Goal: Task Accomplishment & Management: Use online tool/utility

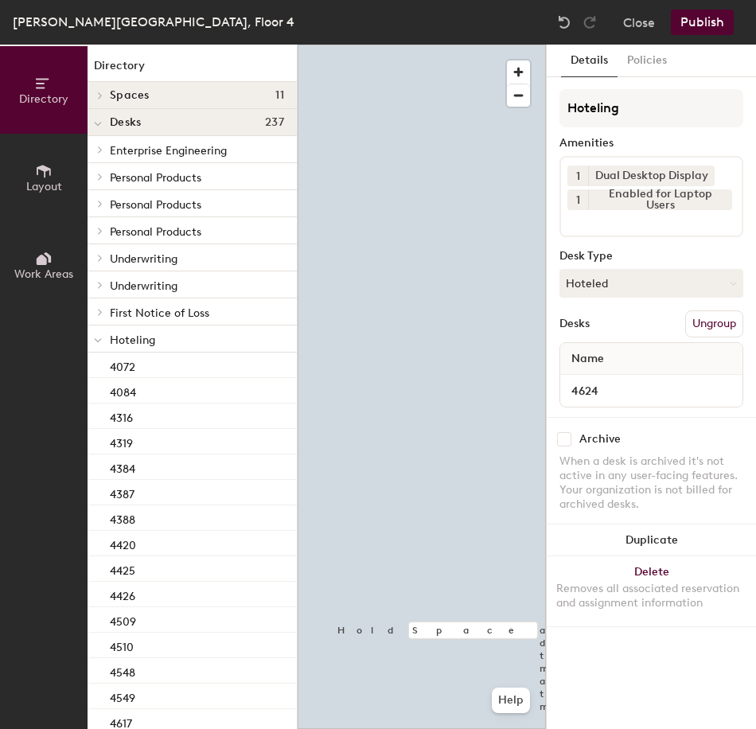
click at [602, 290] on button "Hoteled" at bounding box center [652, 283] width 184 height 29
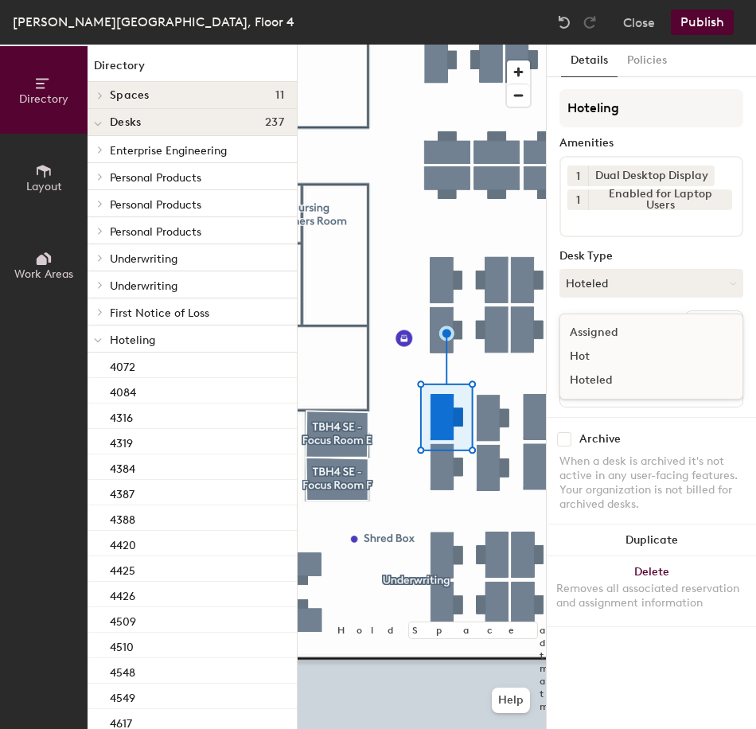
click at [631, 332] on div "Assigned" at bounding box center [639, 333] width 159 height 24
click at [707, 320] on button "Ungroup" at bounding box center [714, 323] width 58 height 27
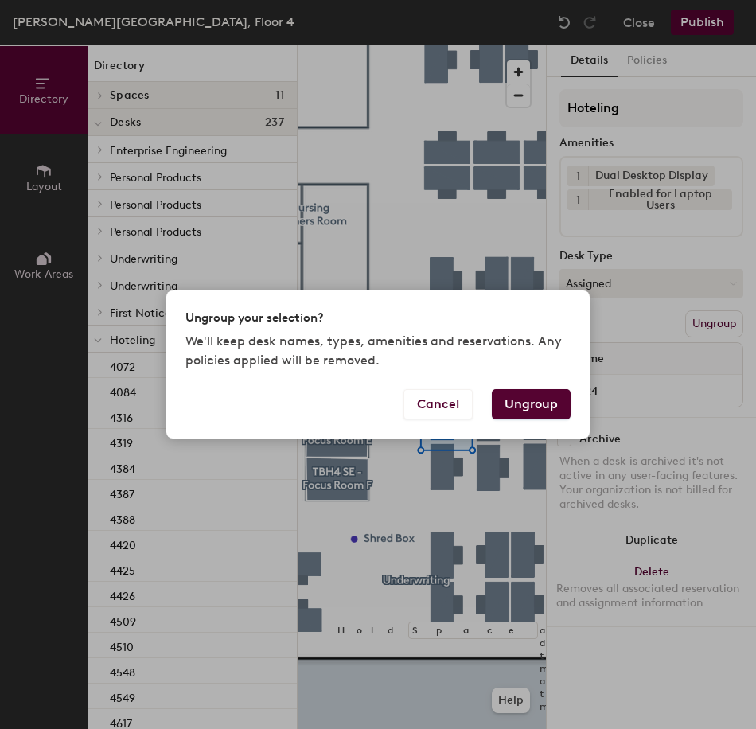
click at [544, 400] on button "Ungroup" at bounding box center [531, 404] width 79 height 30
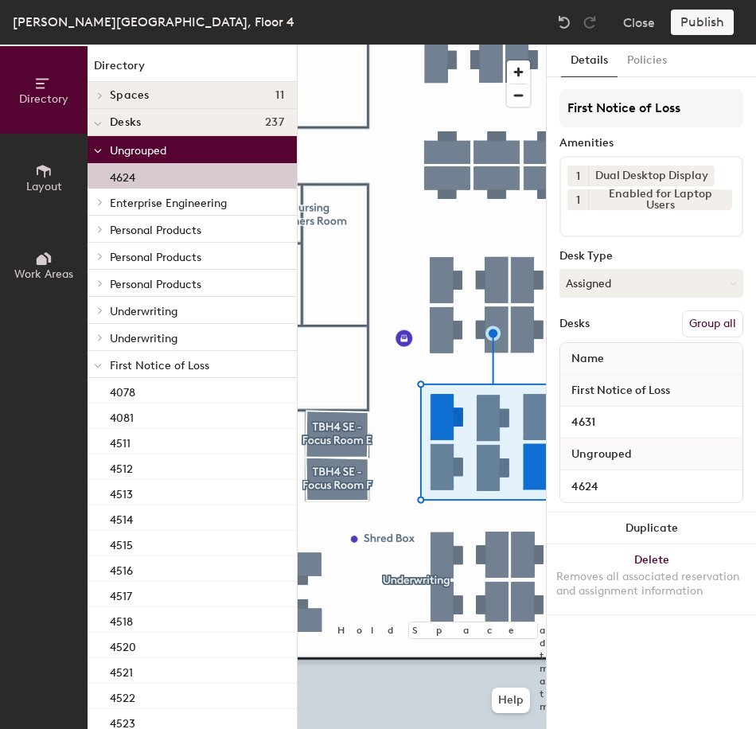
click at [711, 323] on button "Group all" at bounding box center [712, 323] width 61 height 27
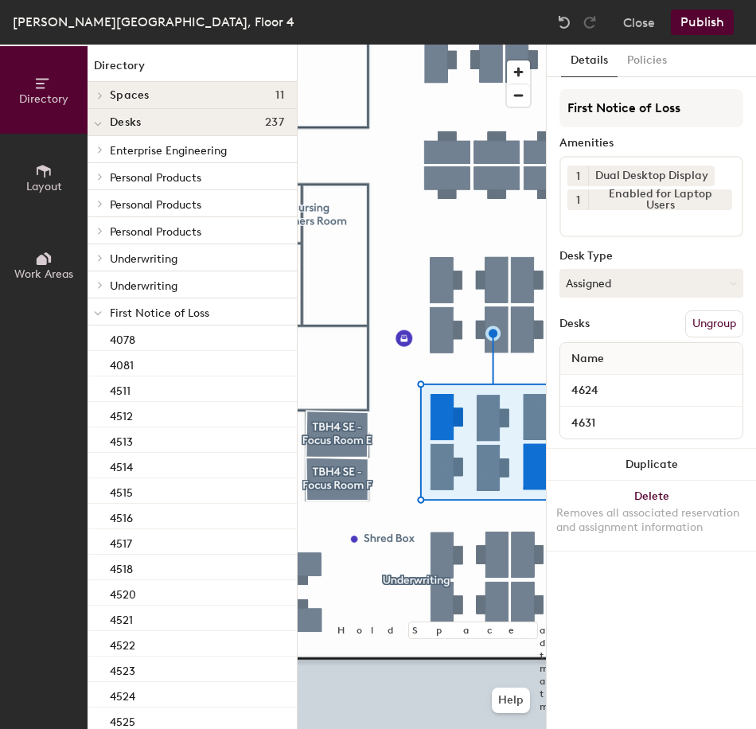
click at [701, 30] on button "Publish" at bounding box center [702, 22] width 63 height 25
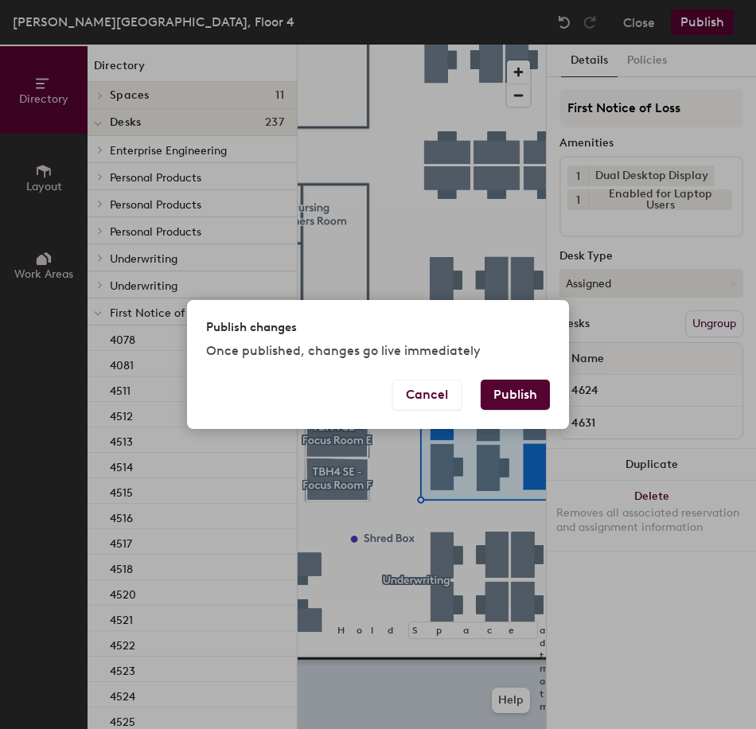
click at [537, 393] on button "Publish" at bounding box center [515, 395] width 69 height 30
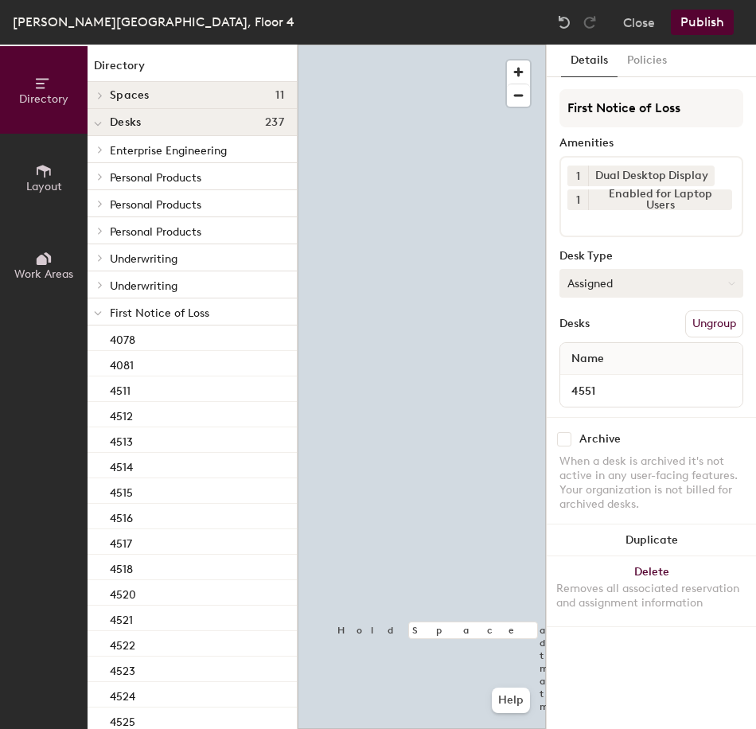
click at [629, 278] on button "Assigned" at bounding box center [652, 283] width 184 height 29
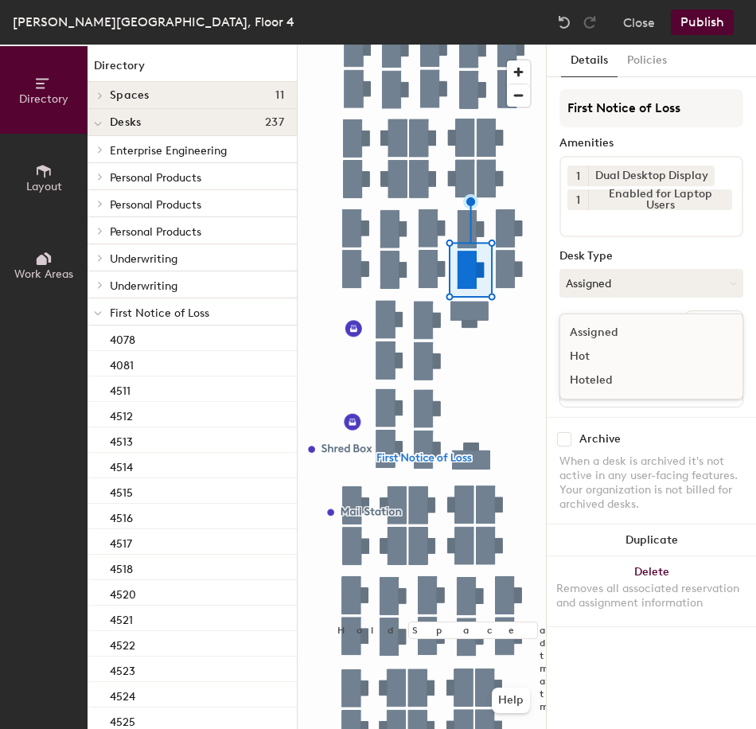
click at [645, 393] on div "Assigned Hot Hoteled" at bounding box center [652, 357] width 184 height 86
click at [659, 287] on button "Assigned" at bounding box center [652, 283] width 184 height 29
click at [647, 377] on div "Hoteled" at bounding box center [639, 381] width 159 height 24
click at [717, 334] on button "Ungroup" at bounding box center [714, 323] width 58 height 27
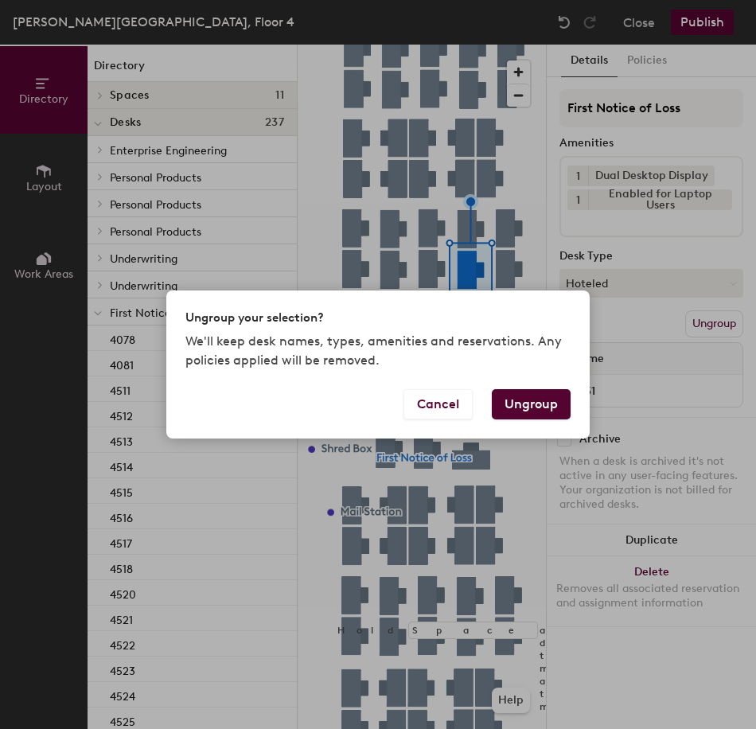
click at [541, 402] on button "Ungroup" at bounding box center [531, 404] width 79 height 30
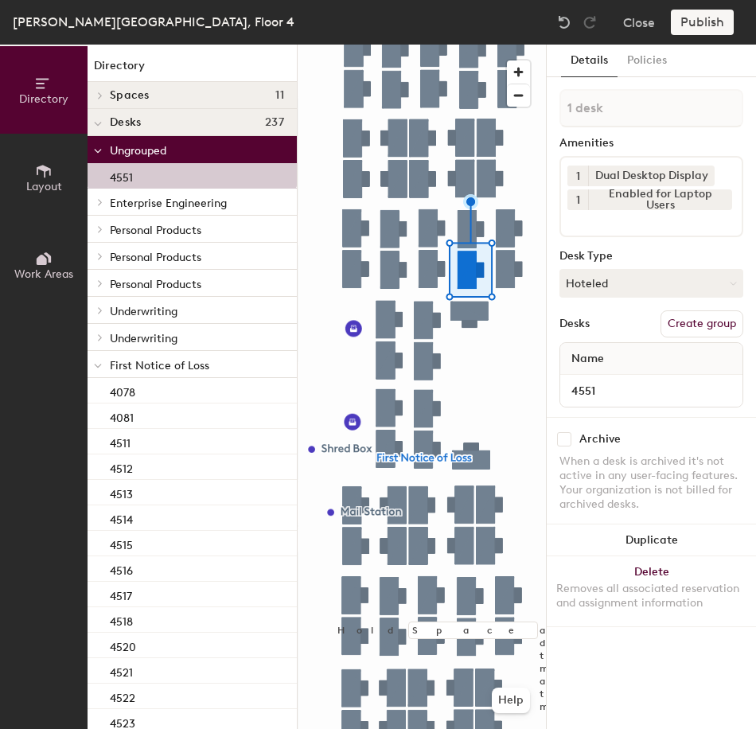
click at [100, 369] on icon at bounding box center [98, 366] width 8 height 6
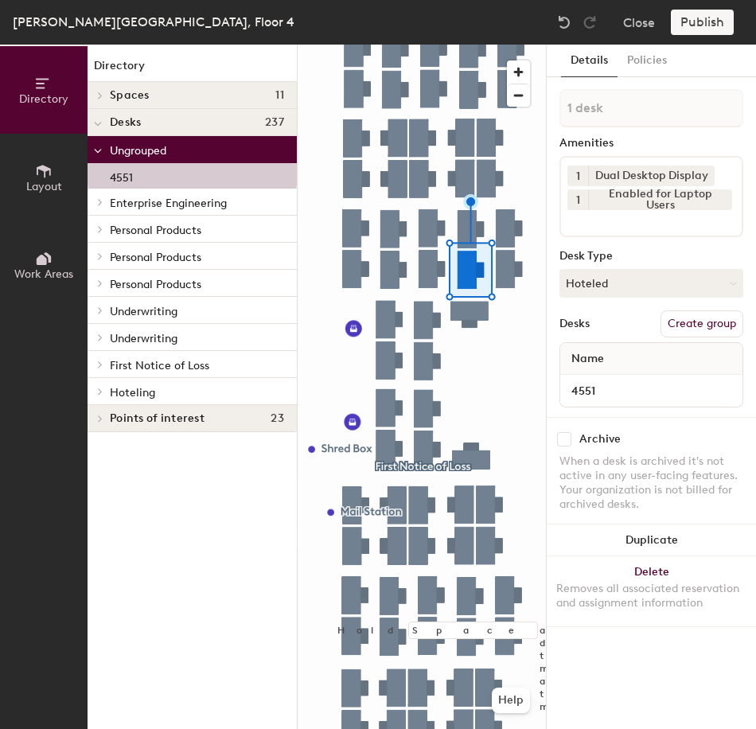
click at [101, 396] on div at bounding box center [98, 391] width 21 height 26
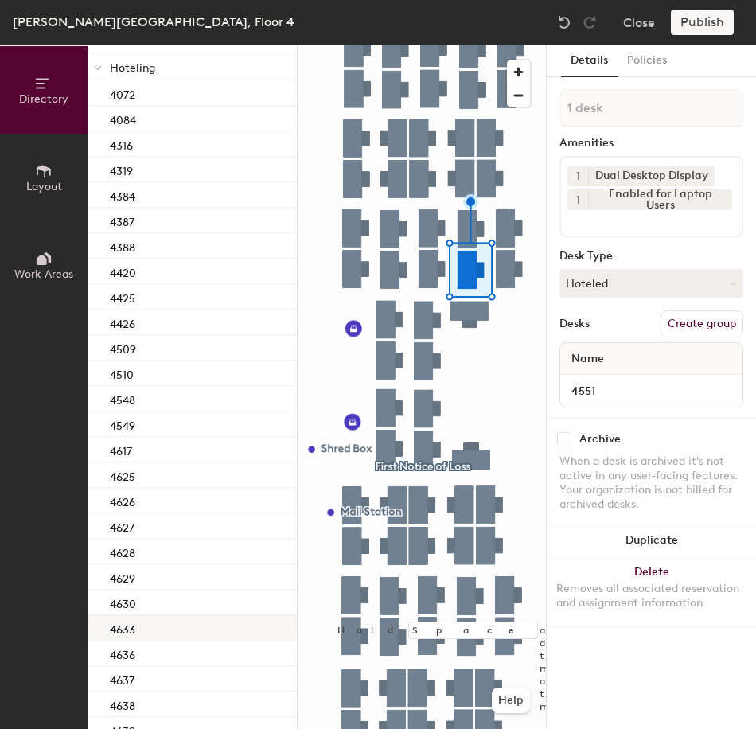
scroll to position [454, 0]
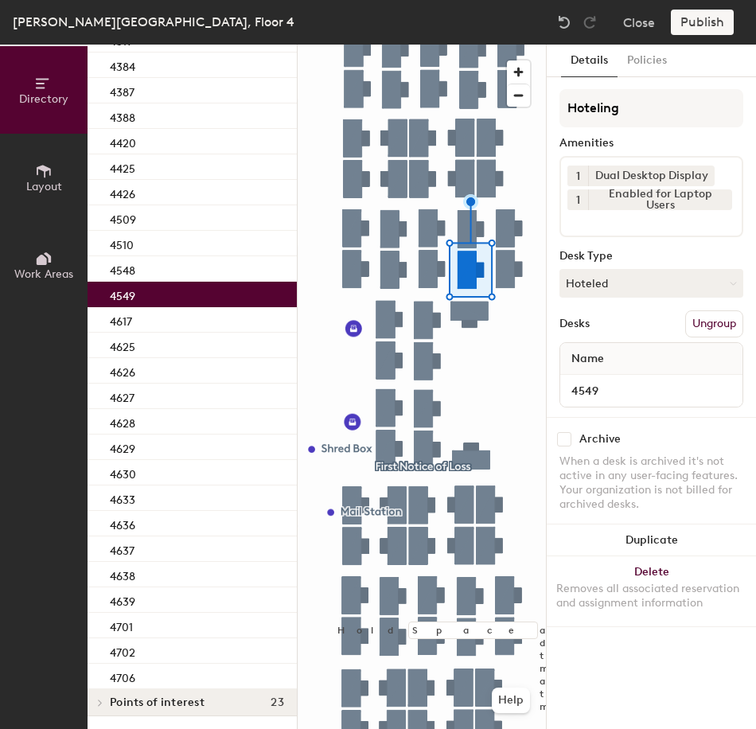
click at [169, 298] on div "4549" at bounding box center [192, 294] width 209 height 25
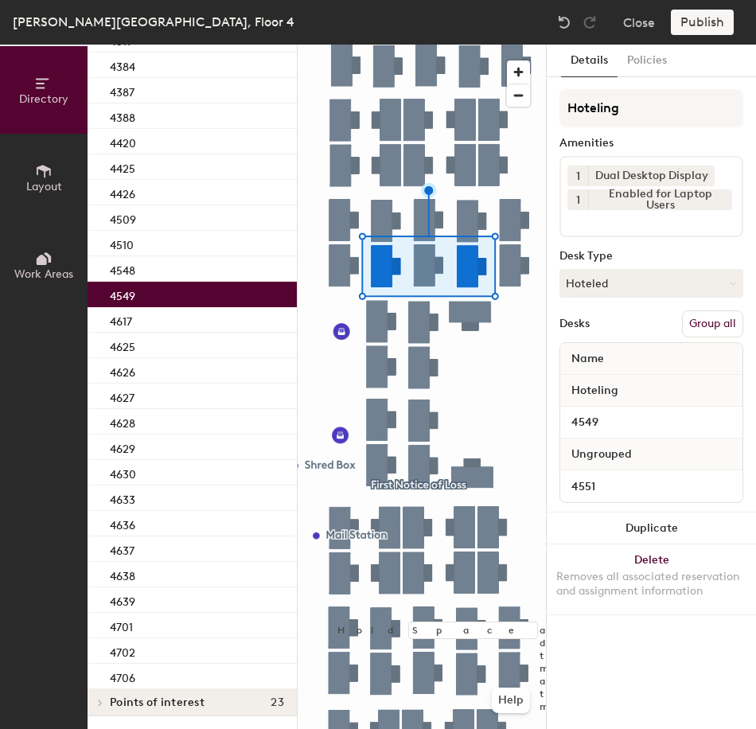
click at [694, 329] on button "Group all" at bounding box center [712, 323] width 61 height 27
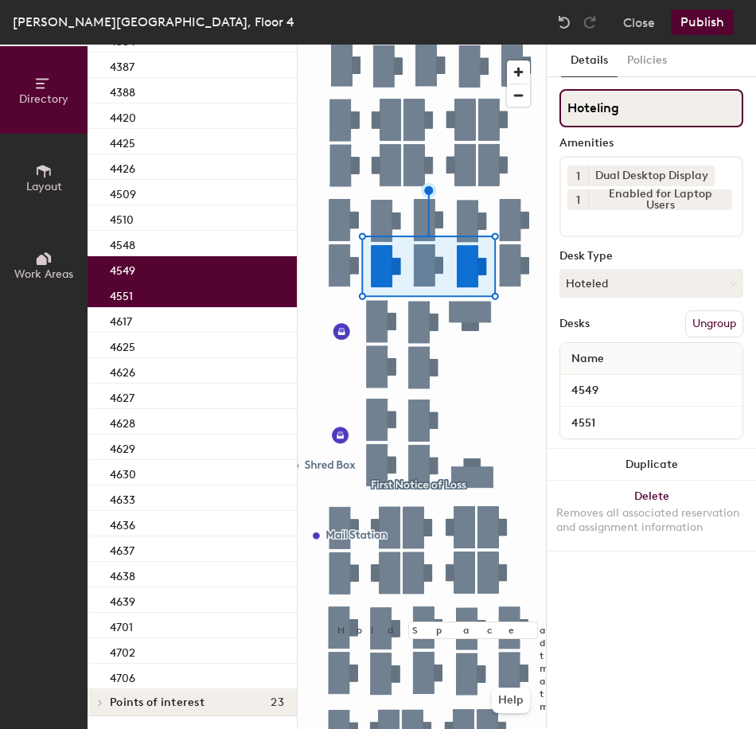
scroll to position [402, 0]
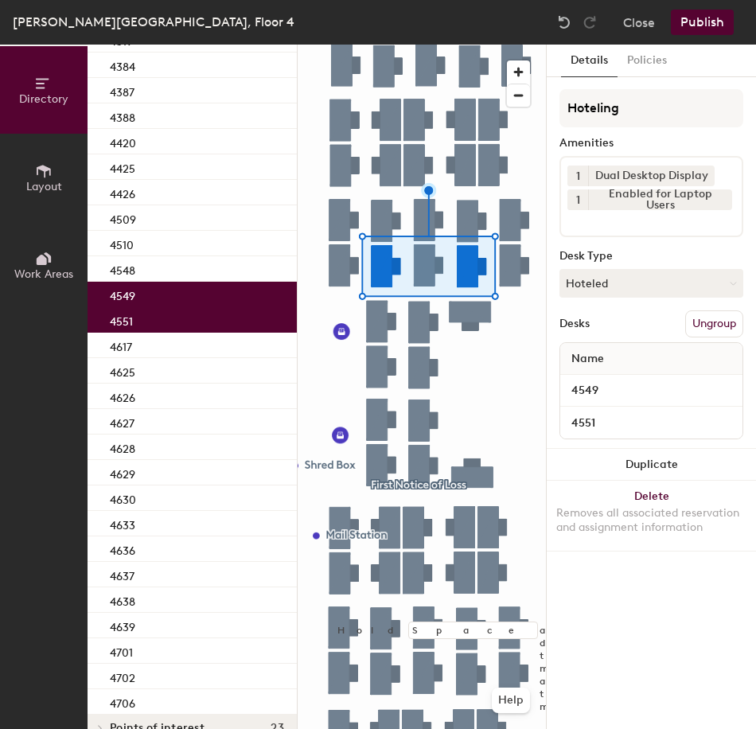
click at [704, 26] on button "Publish" at bounding box center [702, 22] width 63 height 25
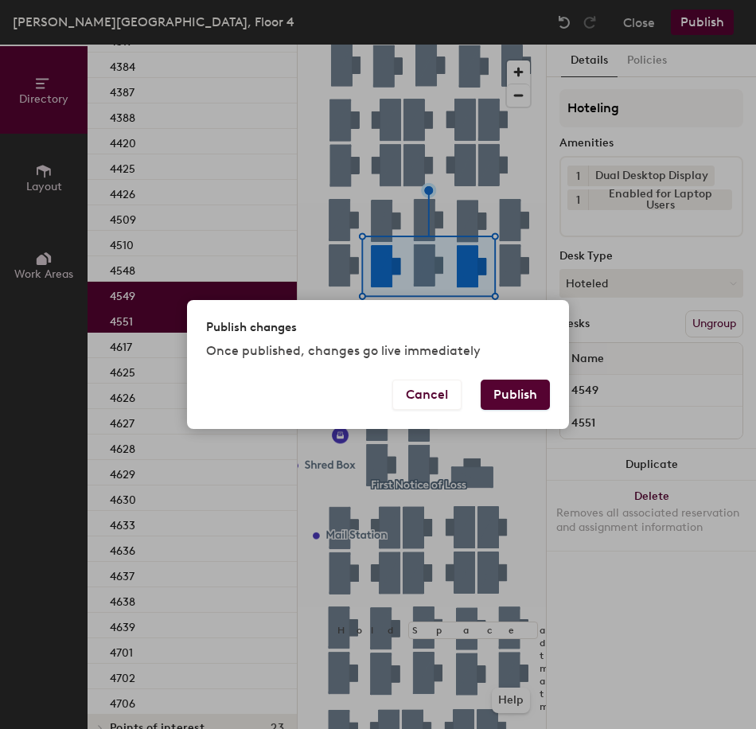
click at [511, 407] on button "Publish" at bounding box center [515, 395] width 69 height 30
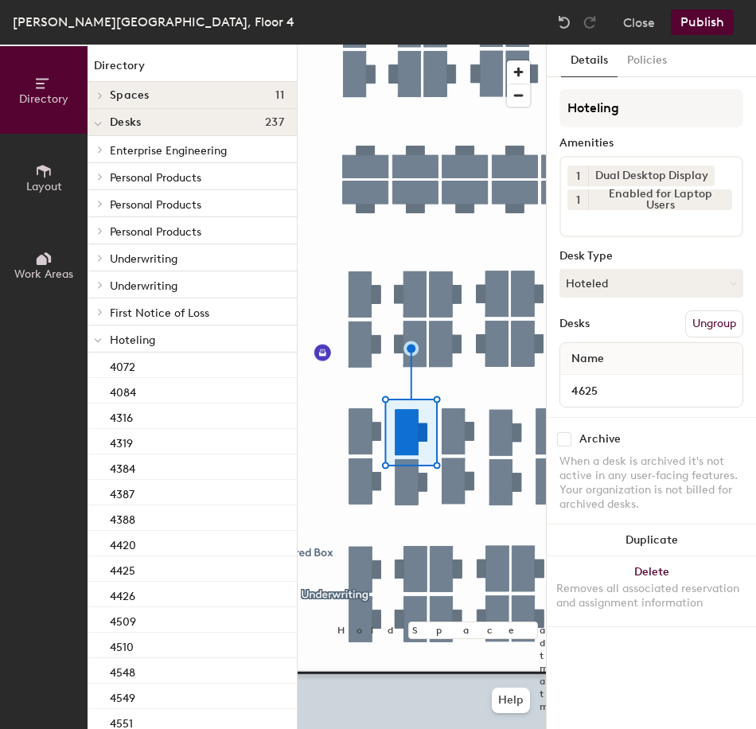
click at [612, 292] on button "Hoteled" at bounding box center [652, 283] width 184 height 29
click at [622, 343] on div "Assigned" at bounding box center [639, 333] width 159 height 24
click at [713, 322] on button "Ungroup" at bounding box center [714, 323] width 58 height 27
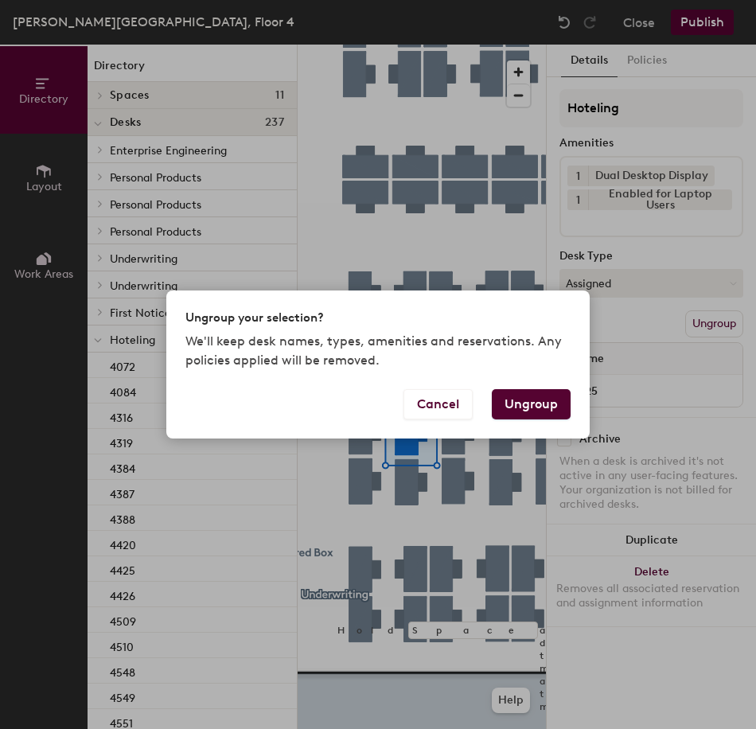
click at [534, 410] on button "Ungroup" at bounding box center [531, 404] width 79 height 30
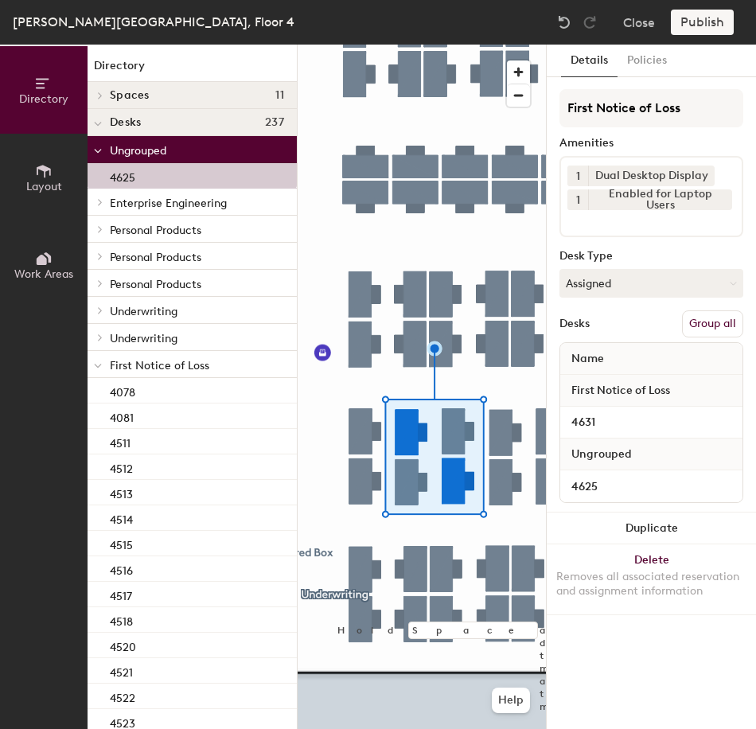
click at [709, 324] on button "Group all" at bounding box center [712, 323] width 61 height 27
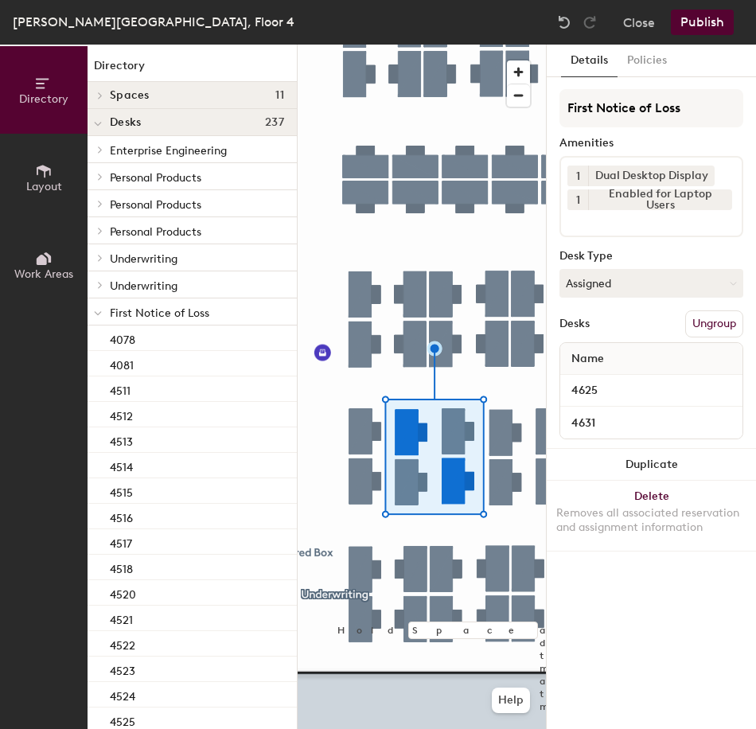
click at [698, 31] on button "Publish" at bounding box center [702, 22] width 63 height 25
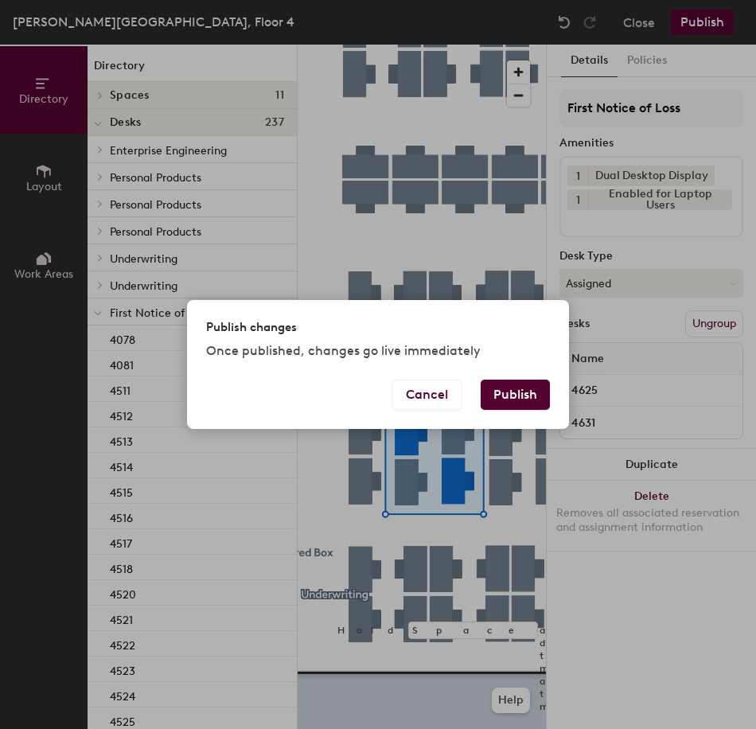
click at [528, 392] on button "Publish" at bounding box center [515, 395] width 69 height 30
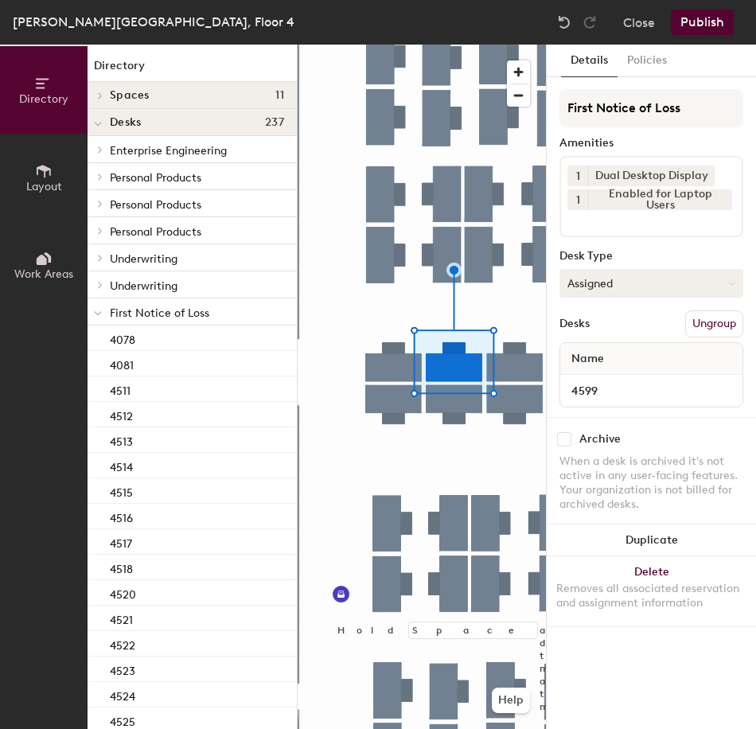
click at [626, 286] on button "Assigned" at bounding box center [652, 283] width 184 height 29
click at [609, 373] on div "Hoteled" at bounding box center [639, 381] width 159 height 24
click at [711, 326] on button "Ungroup" at bounding box center [714, 323] width 58 height 27
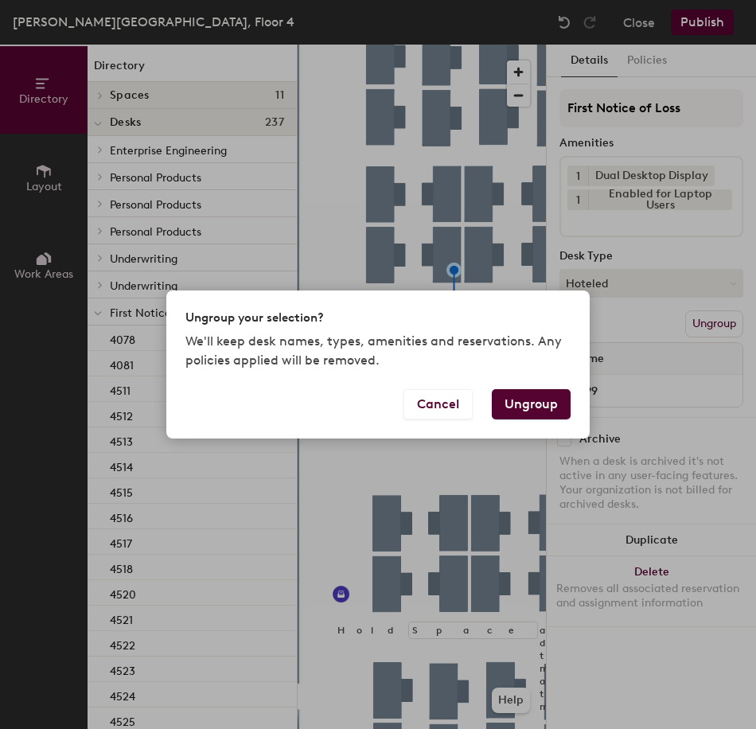
click at [520, 405] on button "Ungroup" at bounding box center [531, 404] width 79 height 30
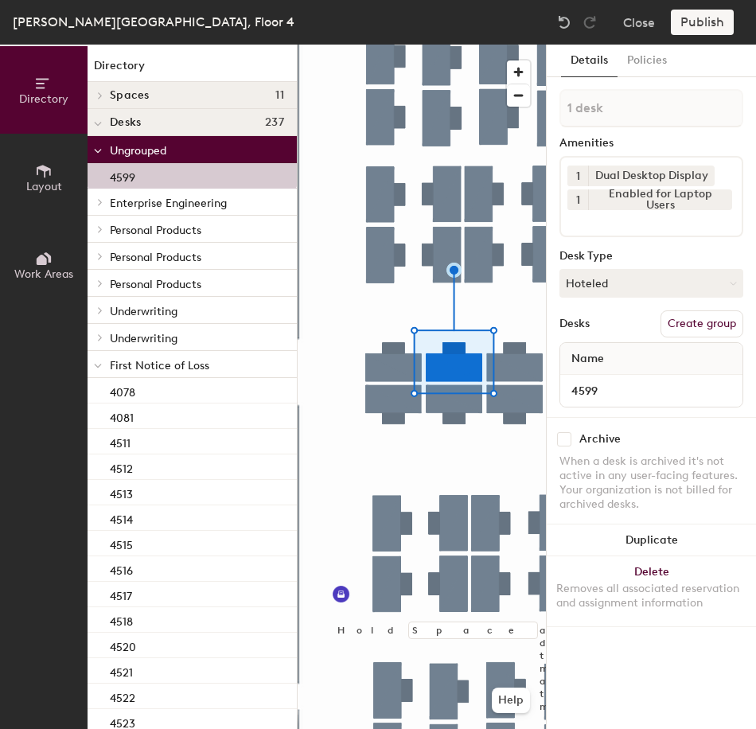
click at [99, 369] on span at bounding box center [98, 366] width 8 height 14
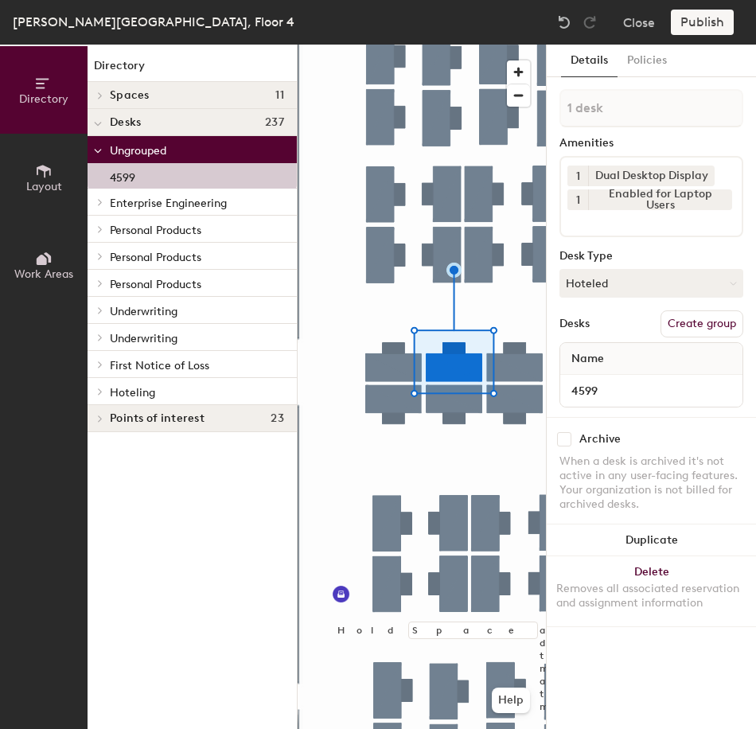
click at [99, 390] on icon at bounding box center [100, 392] width 6 height 8
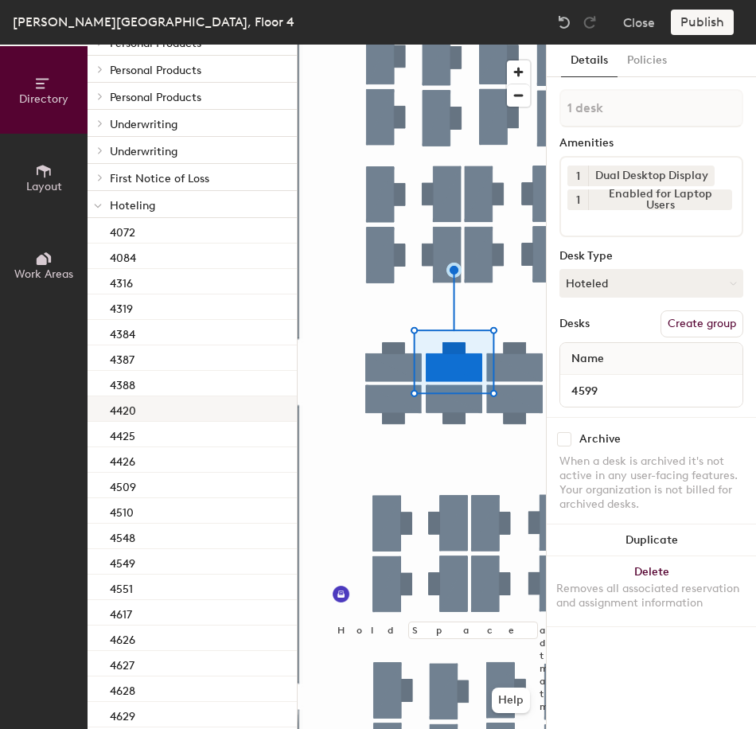
scroll to position [454, 0]
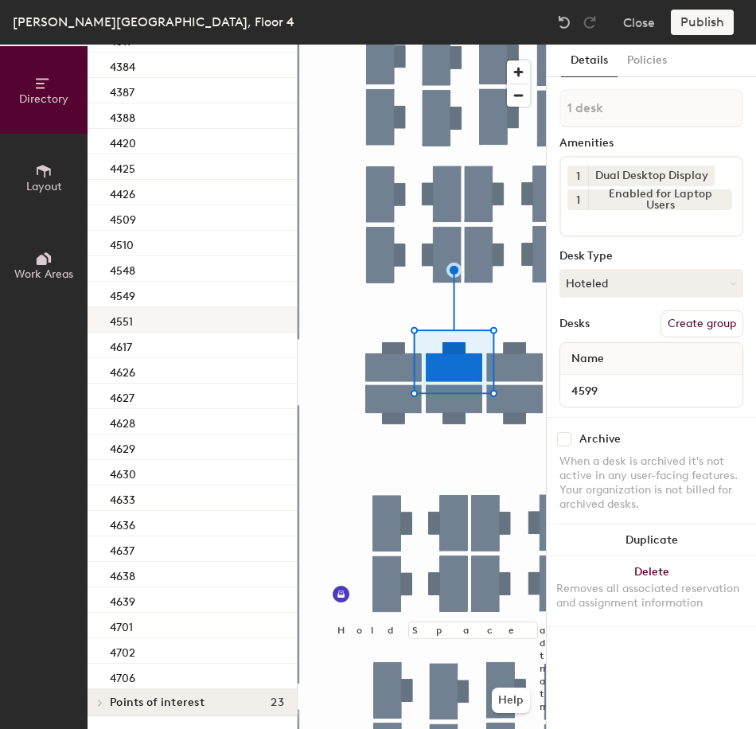
click at [181, 322] on div "4551" at bounding box center [192, 319] width 209 height 25
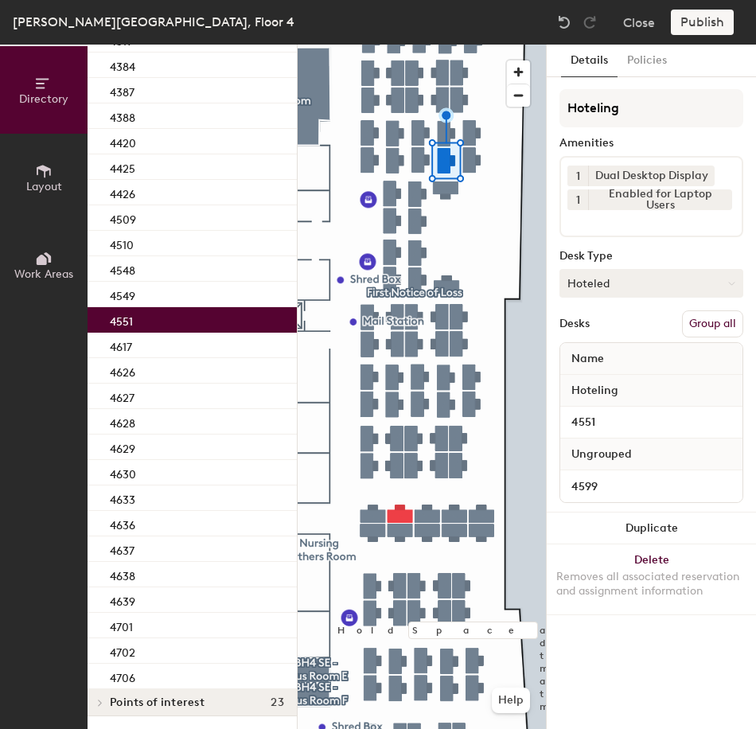
drag, startPoint x: 695, startPoint y: 323, endPoint x: 680, endPoint y: 273, distance: 52.4
click at [695, 322] on button "Group all" at bounding box center [712, 323] width 61 height 27
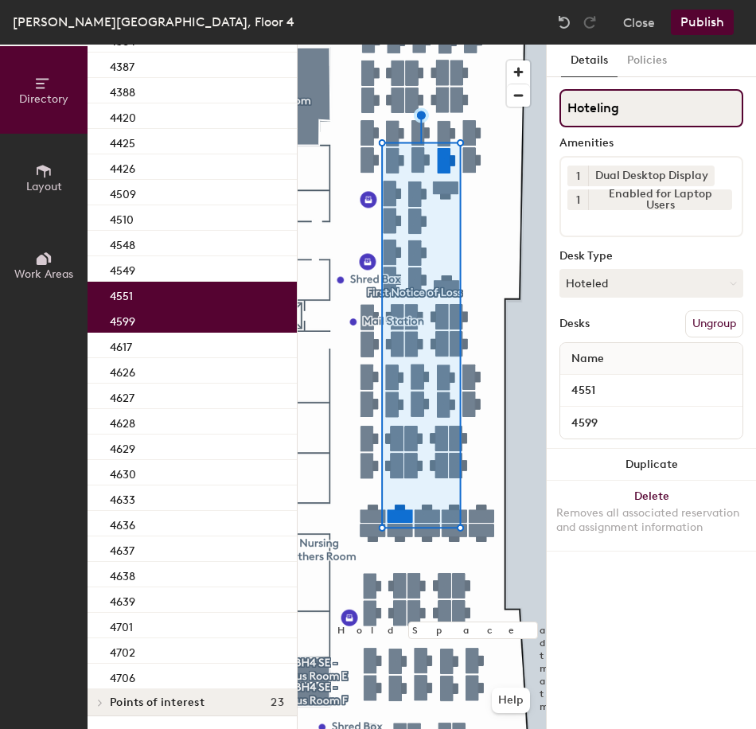
scroll to position [402, 0]
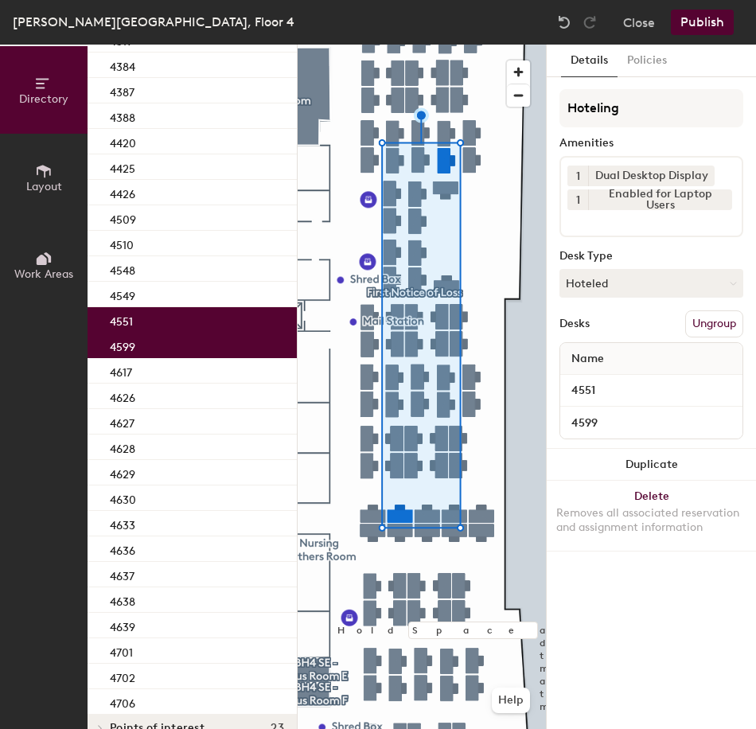
click at [700, 25] on button "Publish" at bounding box center [702, 22] width 63 height 25
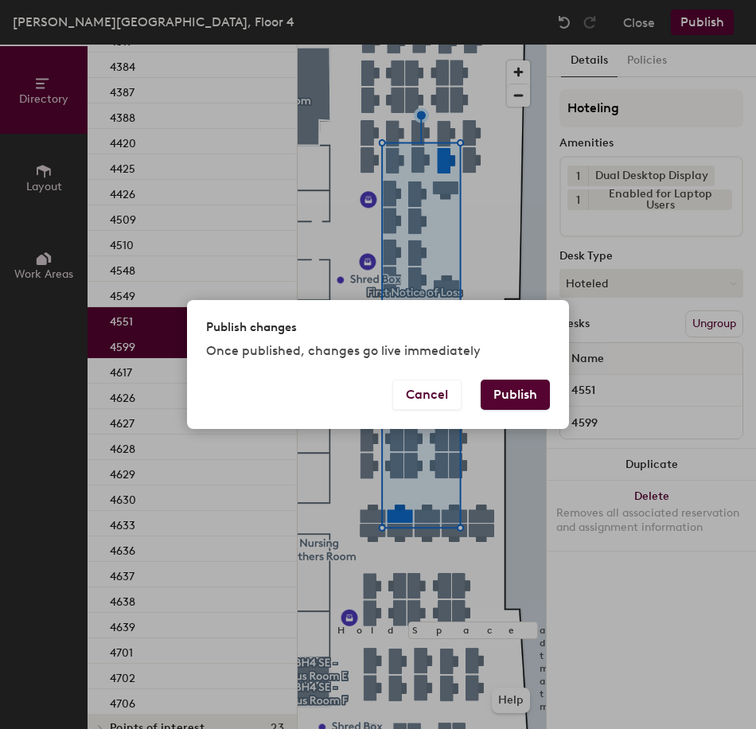
click at [509, 398] on button "Publish" at bounding box center [515, 395] width 69 height 30
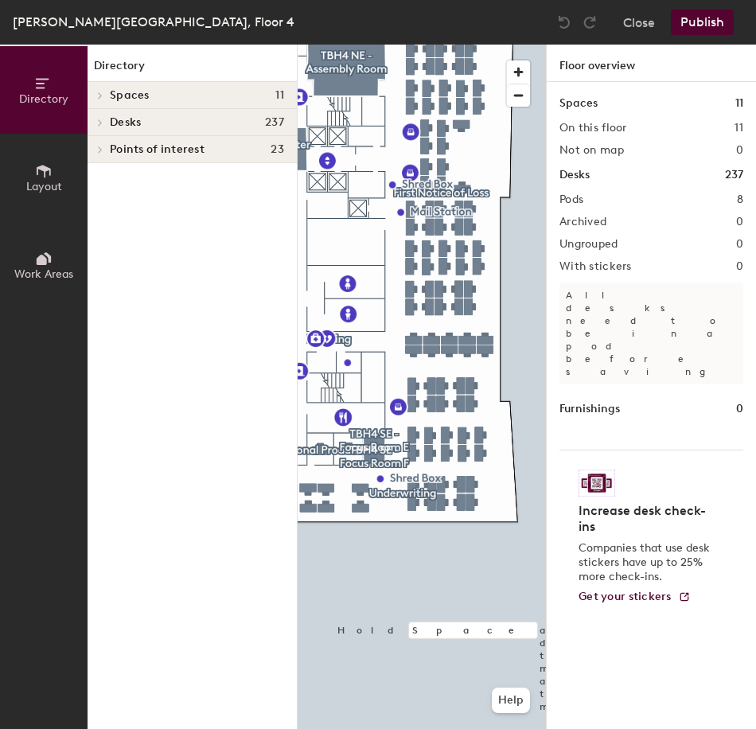
click at [451, 45] on div at bounding box center [422, 45] width 248 height 0
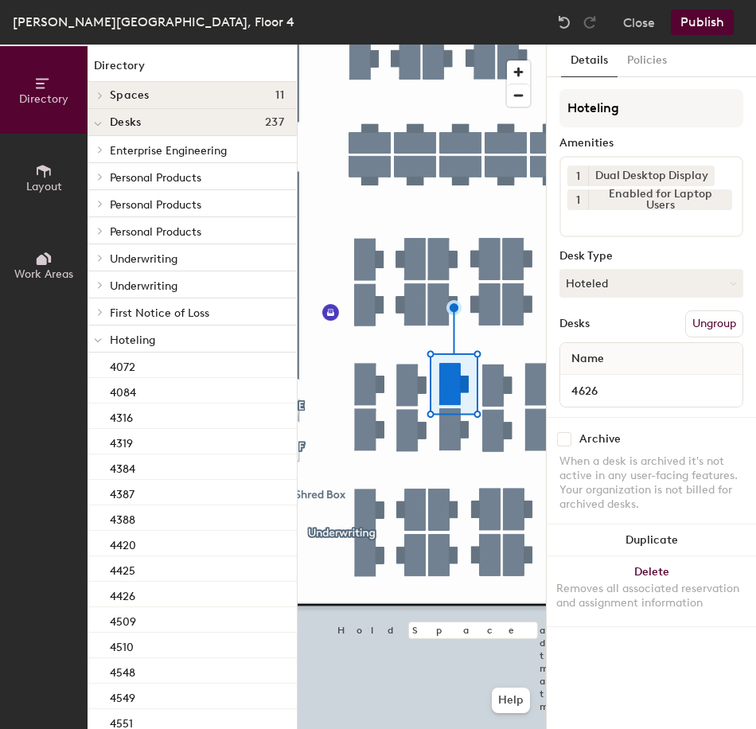
drag, startPoint x: 637, startPoint y: 290, endPoint x: 638, endPoint y: 303, distance: 13.6
click at [638, 290] on button "Hoteled" at bounding box center [652, 283] width 184 height 29
click at [635, 331] on div "Assigned" at bounding box center [639, 333] width 159 height 24
click at [700, 327] on button "Ungroup" at bounding box center [714, 323] width 58 height 27
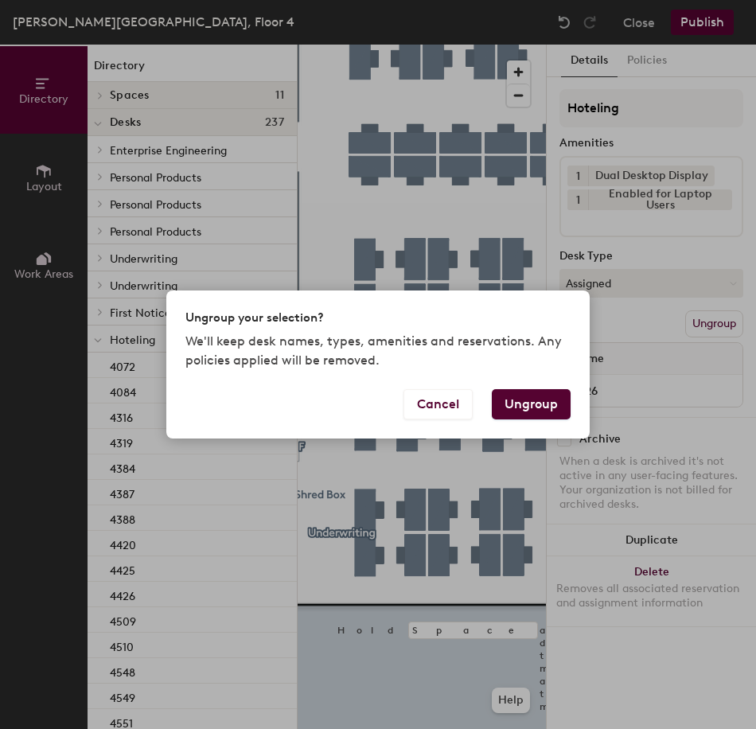
click at [533, 408] on button "Ungroup" at bounding box center [531, 404] width 79 height 30
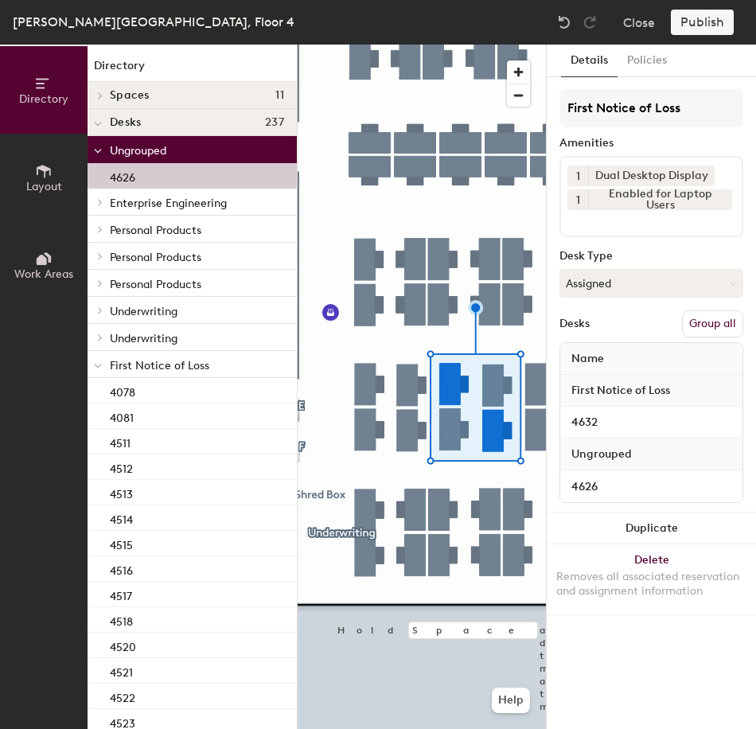
click at [708, 330] on button "Group all" at bounding box center [712, 323] width 61 height 27
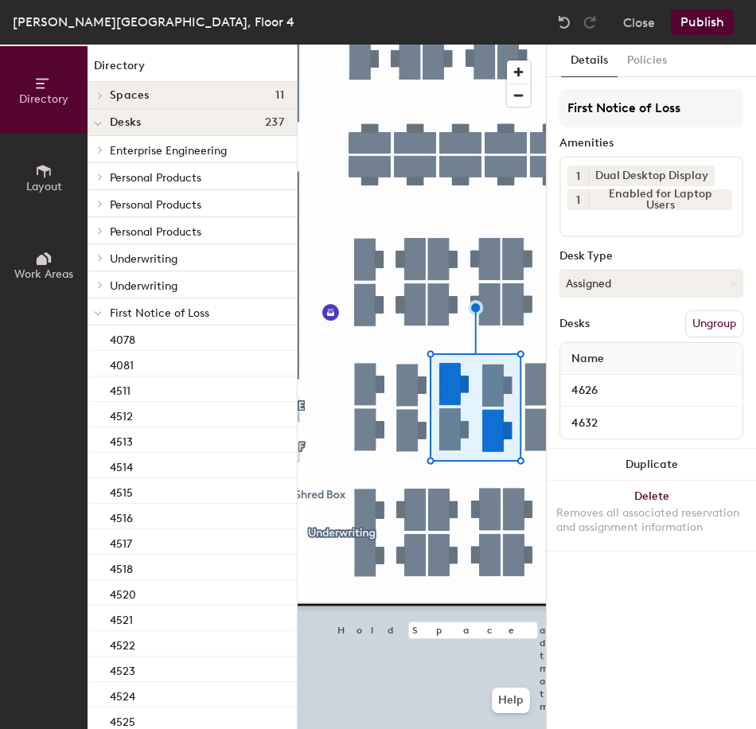
click at [697, 31] on button "Publish" at bounding box center [702, 22] width 63 height 25
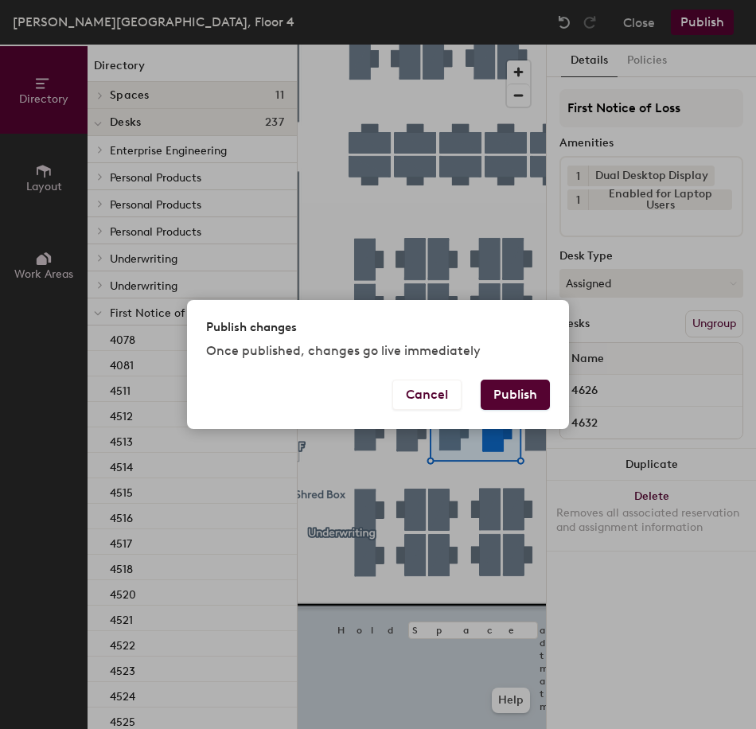
click at [515, 407] on button "Publish" at bounding box center [515, 395] width 69 height 30
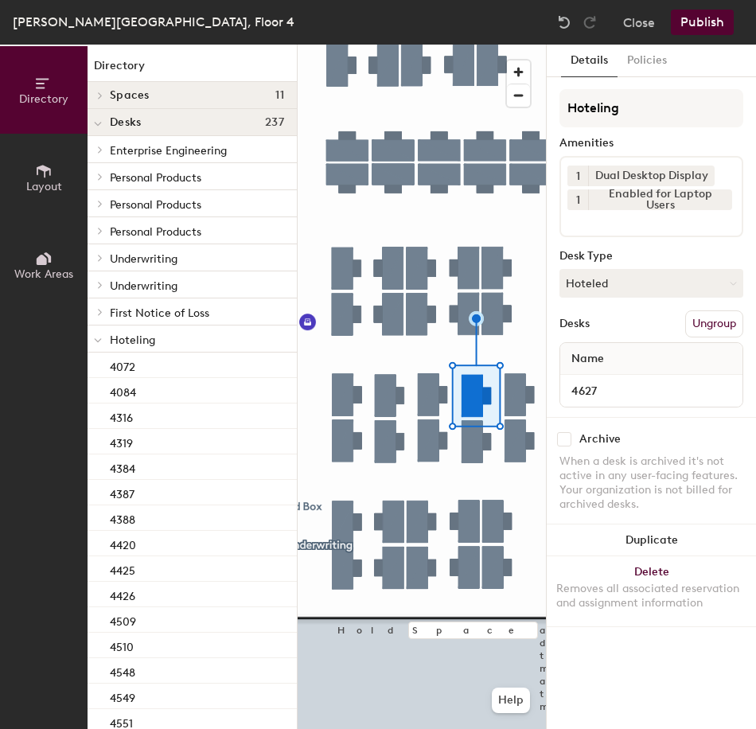
drag, startPoint x: 664, startPoint y: 279, endPoint x: 657, endPoint y: 306, distance: 28.0
click at [663, 282] on button "Hoteled" at bounding box center [652, 283] width 184 height 29
click at [646, 327] on div "Assigned" at bounding box center [639, 333] width 159 height 24
click at [714, 323] on button "Ungroup" at bounding box center [714, 323] width 58 height 27
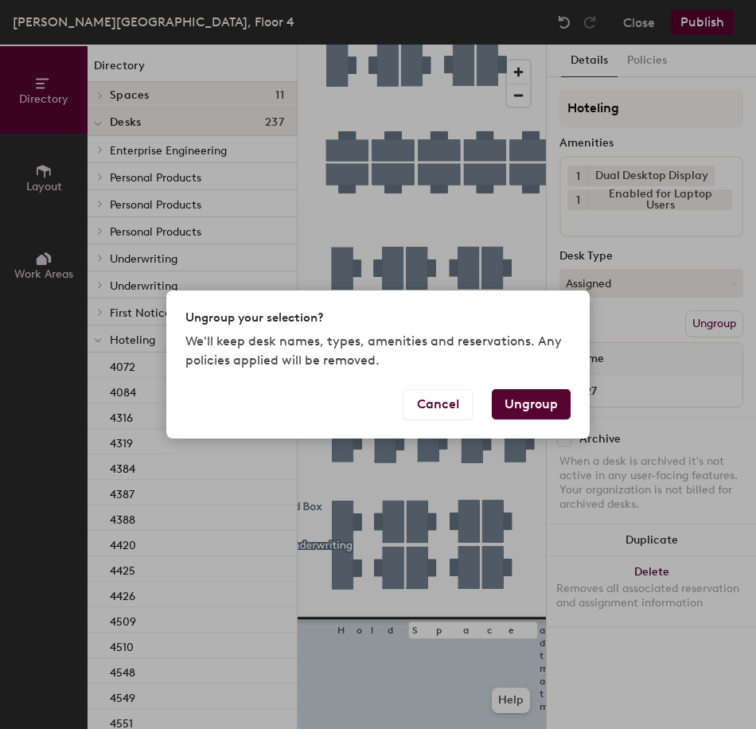
click at [543, 403] on button "Ungroup" at bounding box center [531, 404] width 79 height 30
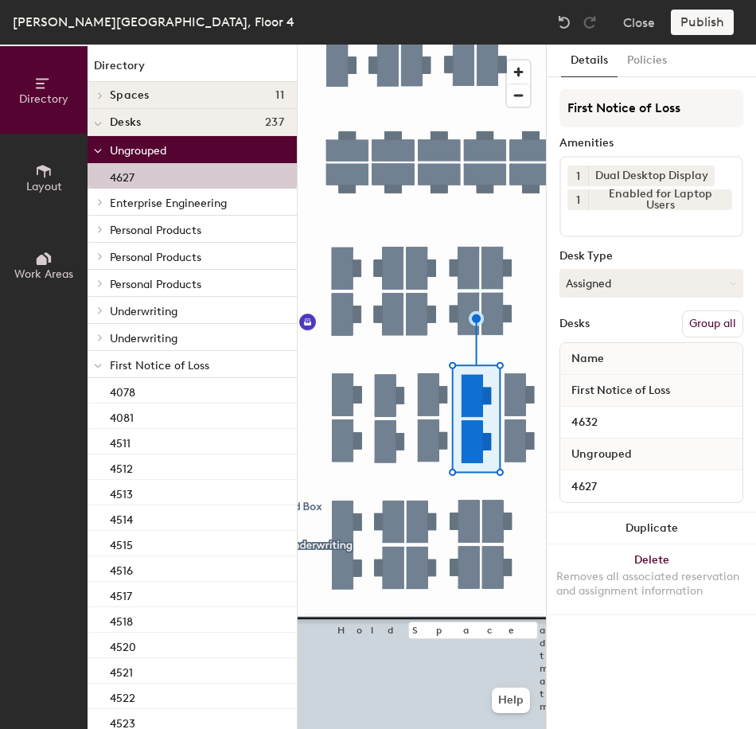
click at [700, 325] on button "Group all" at bounding box center [712, 323] width 61 height 27
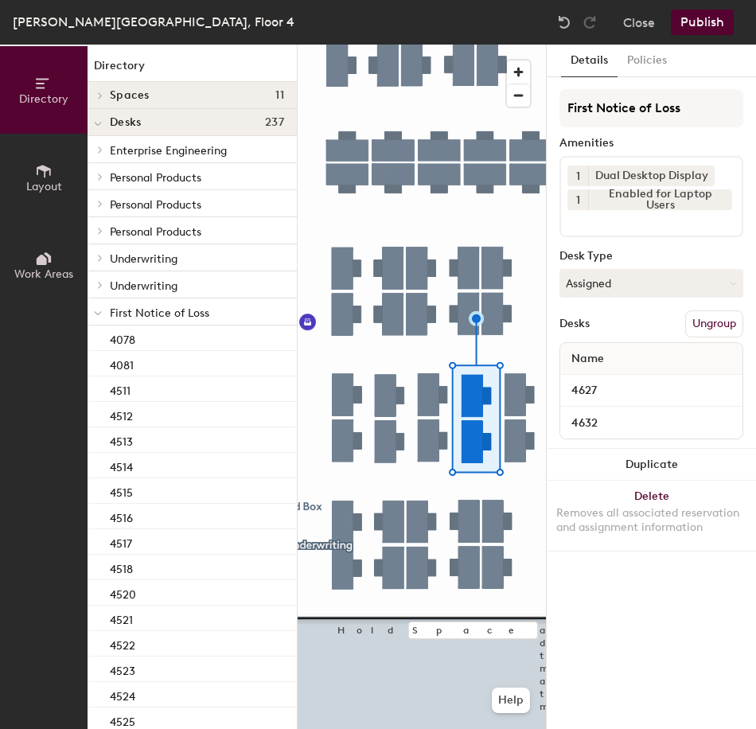
click at [707, 28] on button "Publish" at bounding box center [702, 22] width 63 height 25
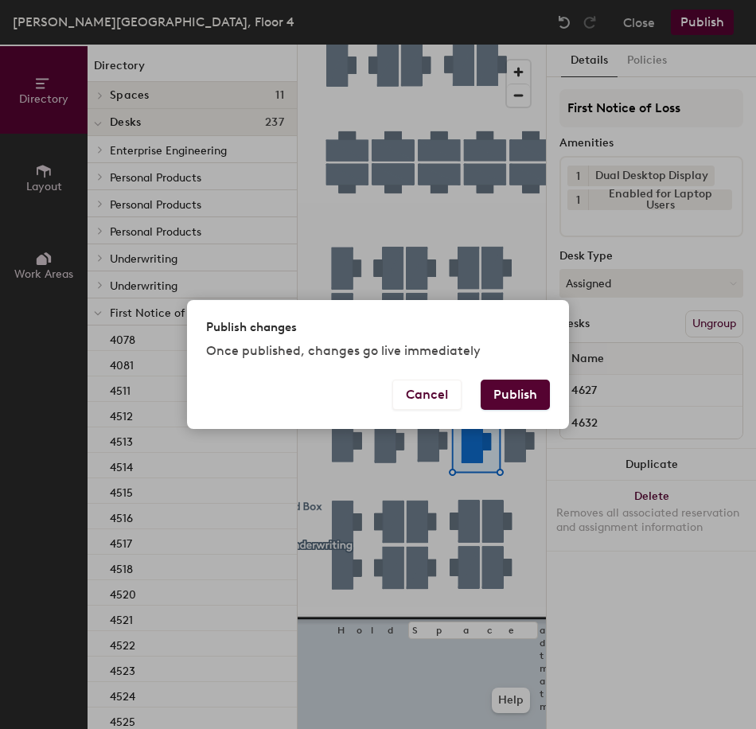
click at [517, 391] on button "Publish" at bounding box center [515, 395] width 69 height 30
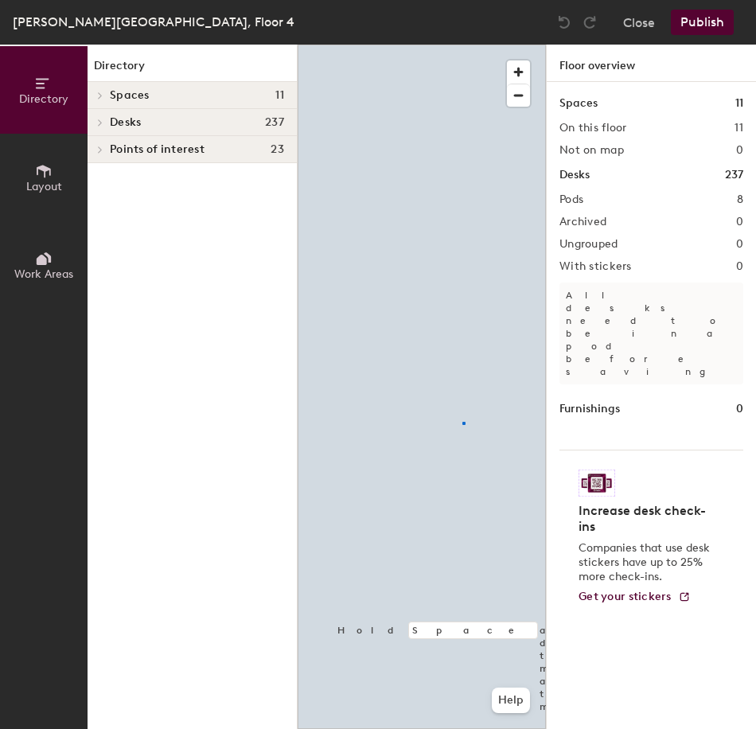
click at [463, 45] on div at bounding box center [422, 45] width 248 height 0
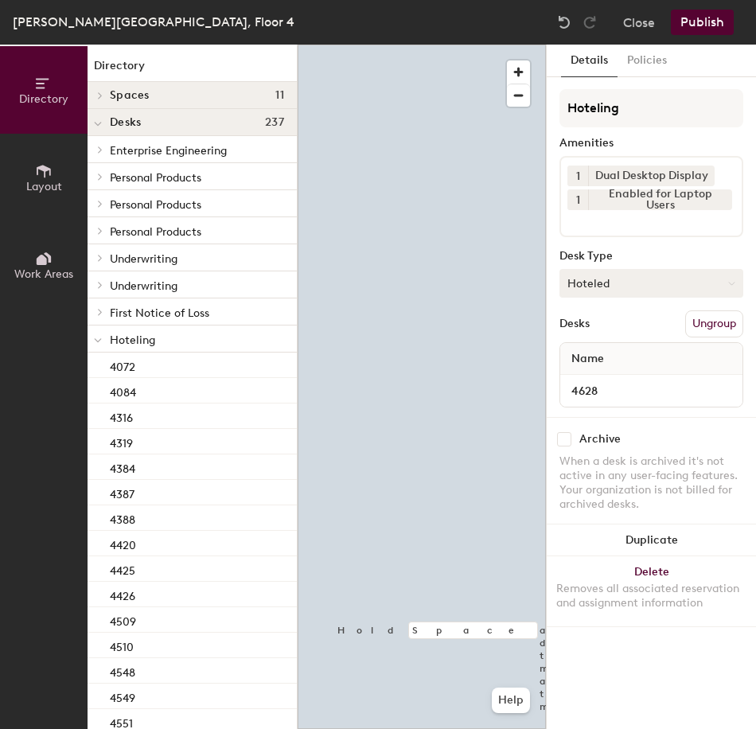
click at [634, 292] on button "Hoteled" at bounding box center [652, 283] width 184 height 29
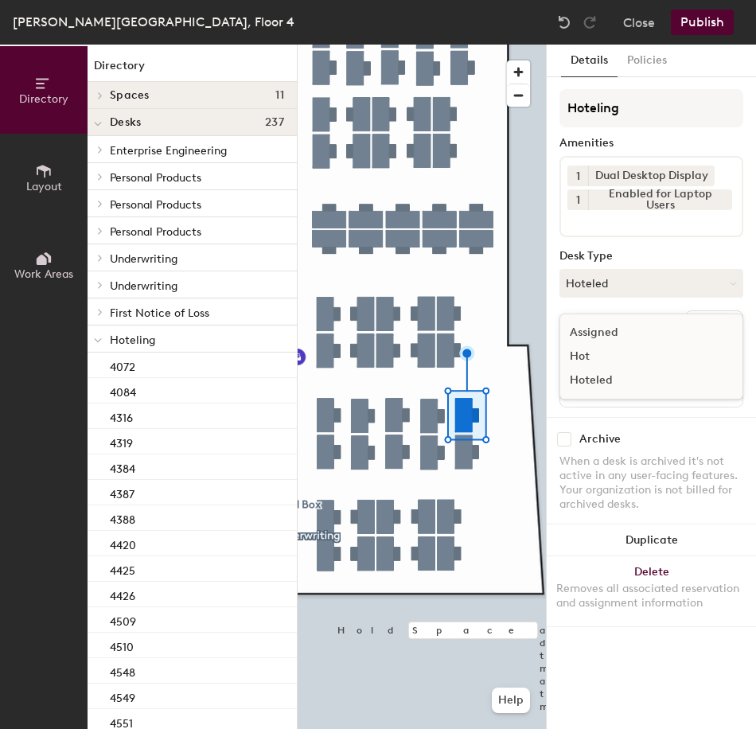
click at [630, 330] on div "Assigned" at bounding box center [639, 333] width 159 height 24
click at [711, 328] on button "Ungroup" at bounding box center [714, 323] width 58 height 27
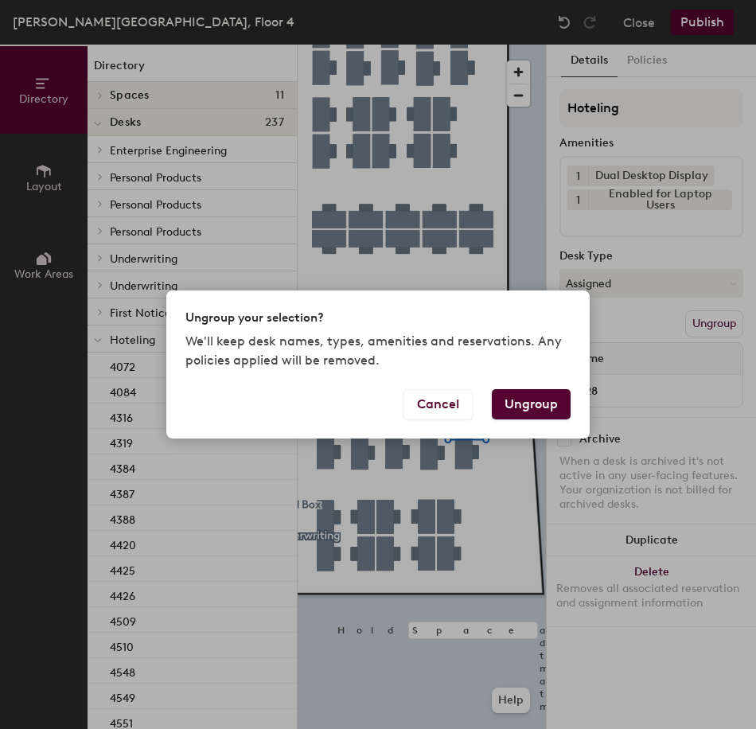
click at [529, 408] on button "Ungroup" at bounding box center [531, 404] width 79 height 30
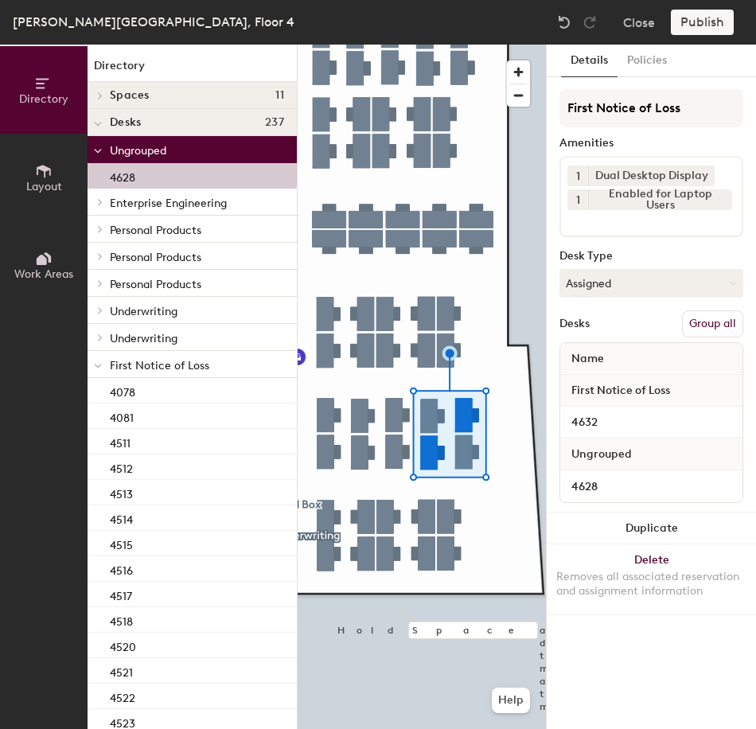
click at [708, 332] on button "Group all" at bounding box center [712, 323] width 61 height 27
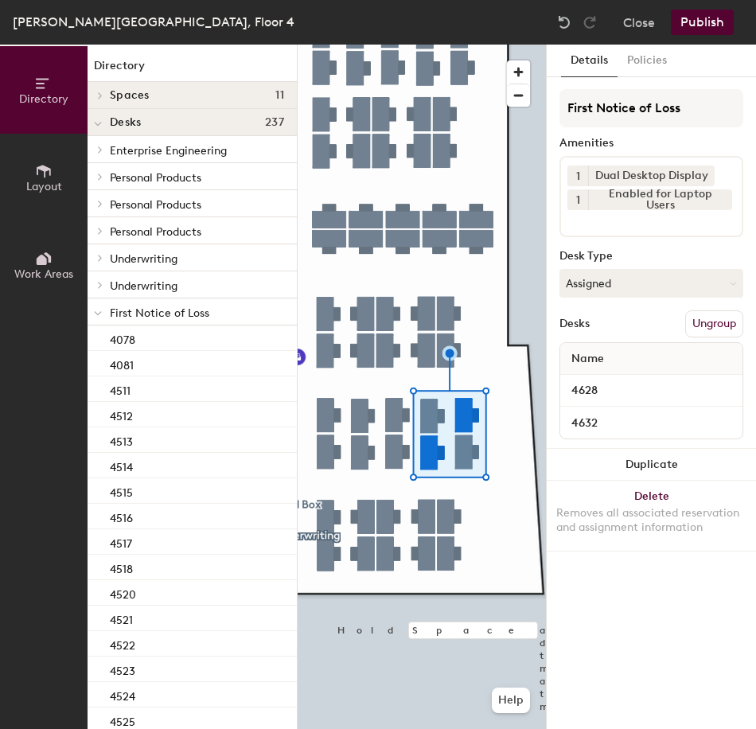
click at [703, 32] on button "Publish" at bounding box center [702, 22] width 63 height 25
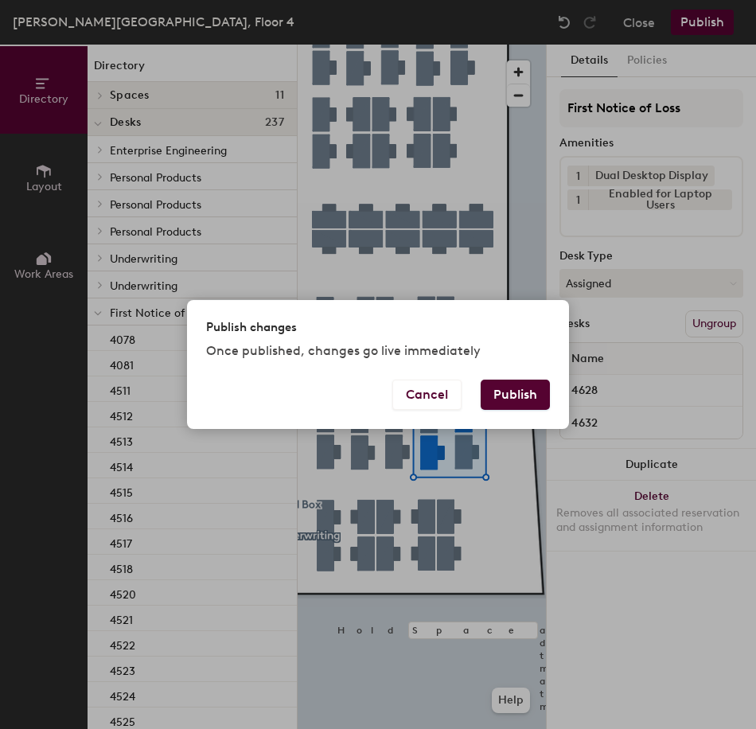
drag, startPoint x: 540, startPoint y: 396, endPoint x: 529, endPoint y: 404, distance: 13.1
click at [534, 400] on button "Publish" at bounding box center [515, 395] width 69 height 30
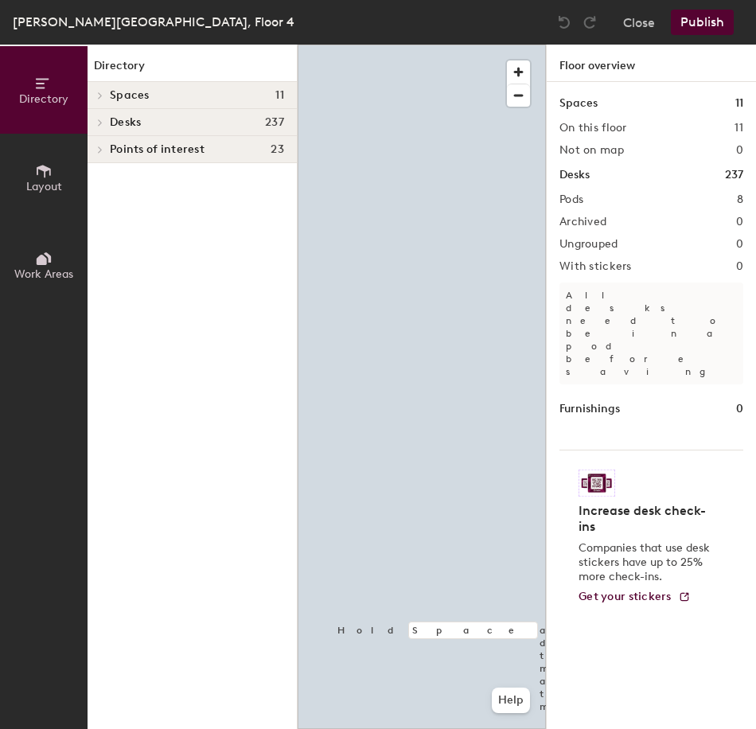
click at [510, 45] on div at bounding box center [422, 45] width 248 height 0
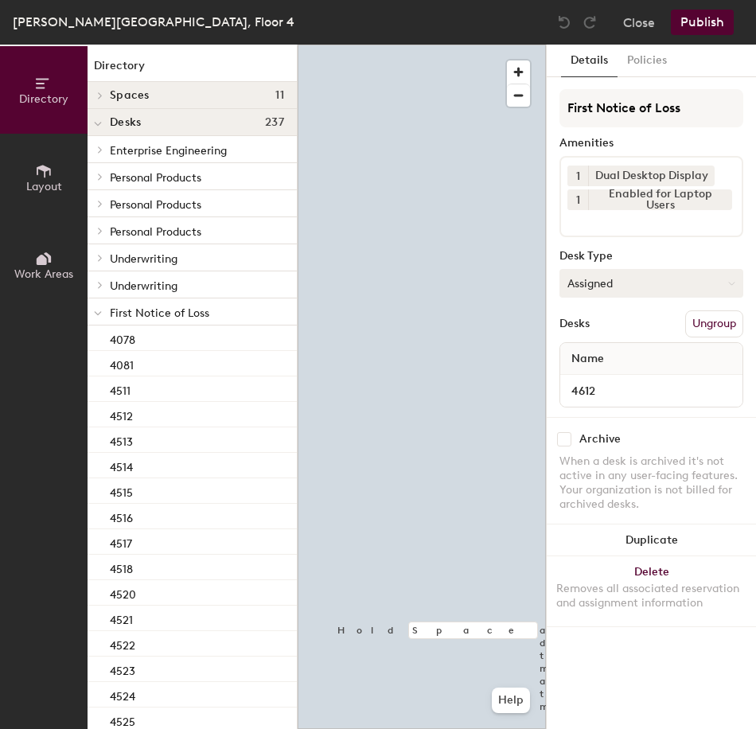
click at [642, 279] on button "Assigned" at bounding box center [652, 283] width 184 height 29
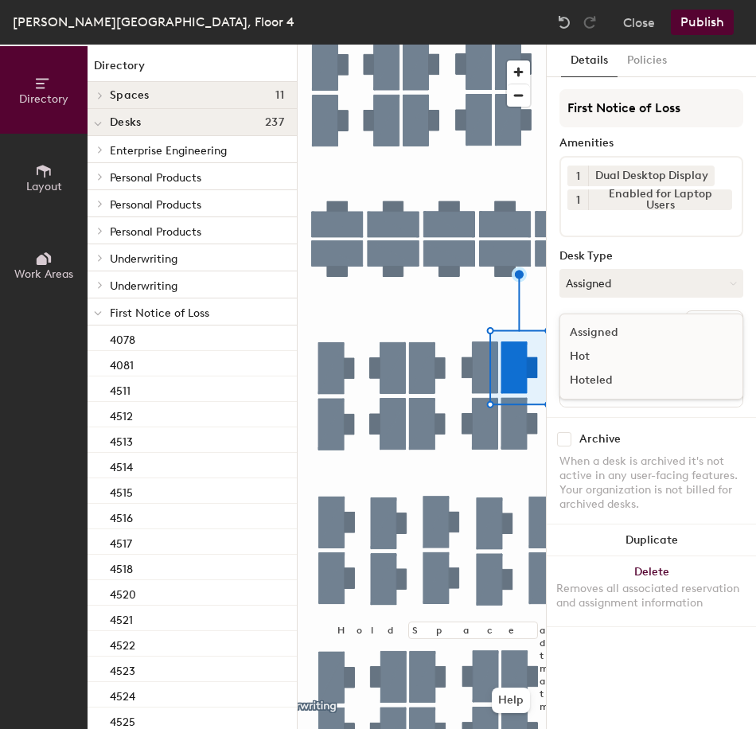
click at [626, 384] on div "Hoteled" at bounding box center [639, 381] width 159 height 24
click at [706, 330] on button "Ungroup" at bounding box center [714, 323] width 58 height 27
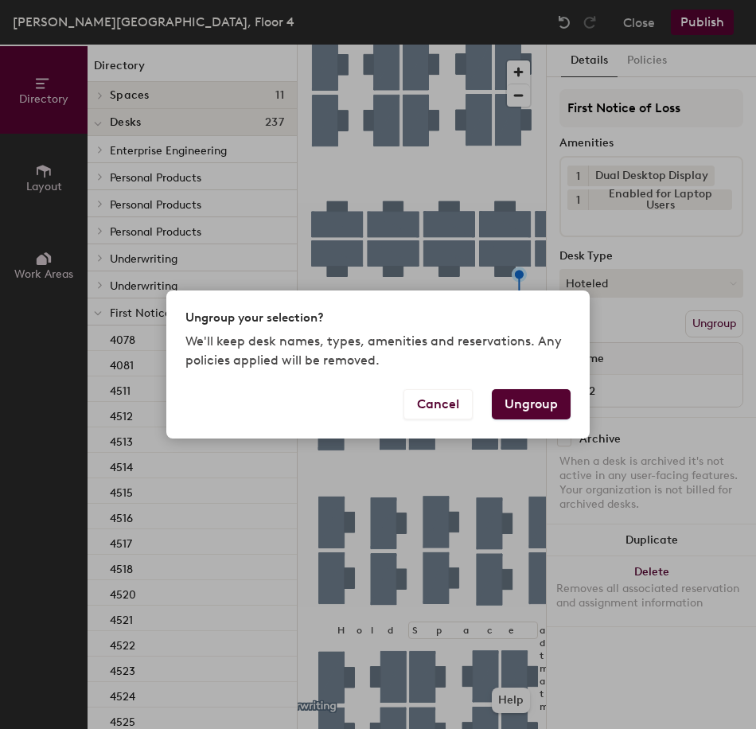
click at [512, 404] on button "Ungroup" at bounding box center [531, 404] width 79 height 30
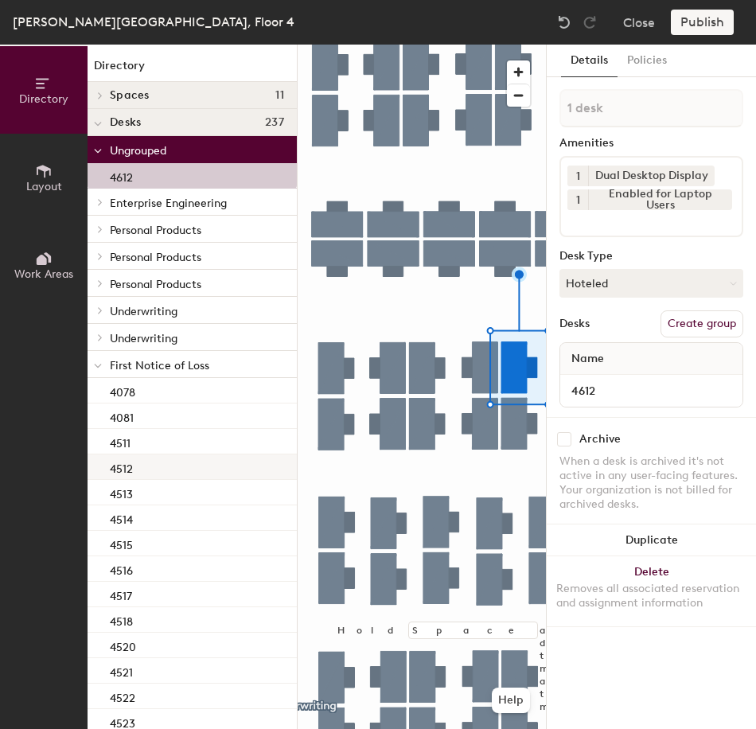
scroll to position [80, 0]
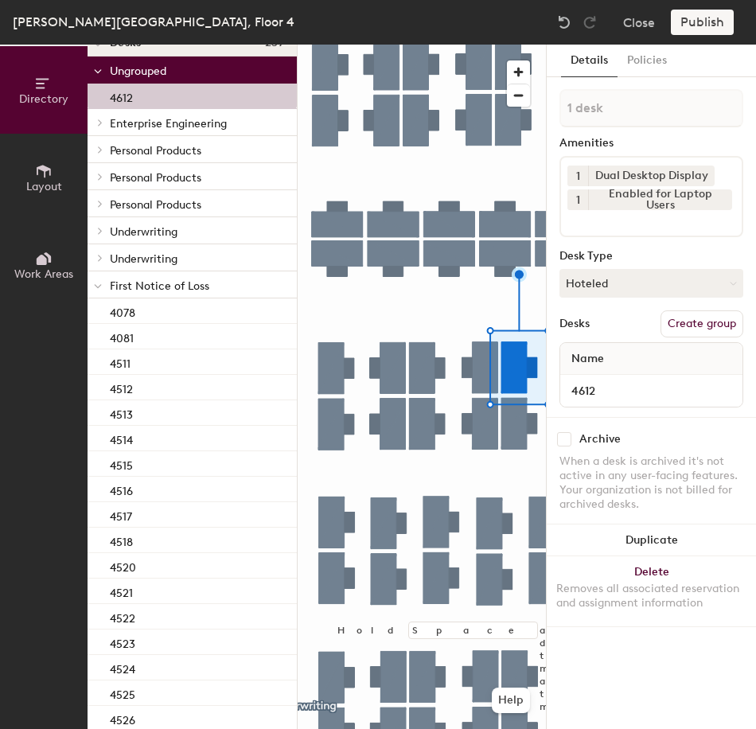
click at [99, 286] on icon at bounding box center [98, 286] width 8 height 6
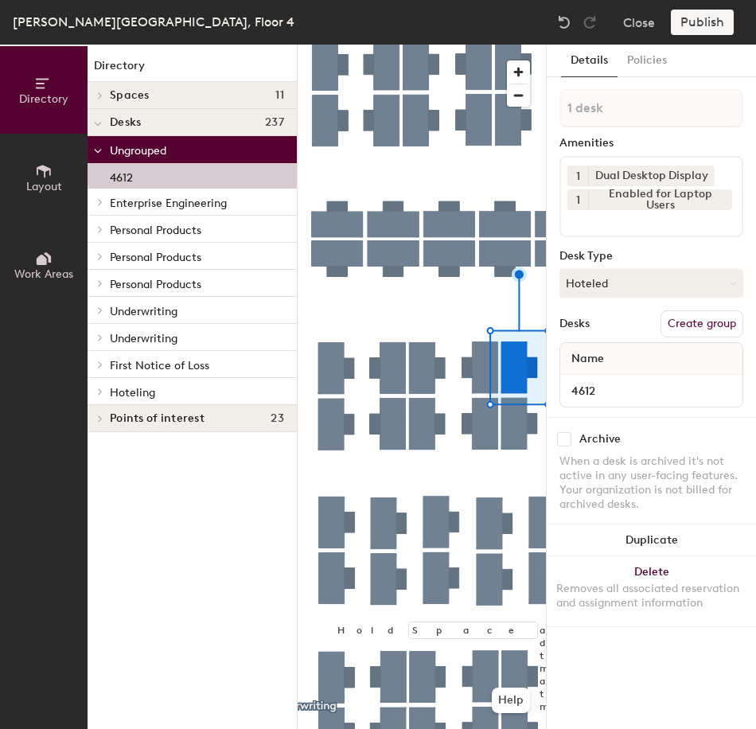
click at [101, 390] on icon at bounding box center [100, 392] width 6 height 8
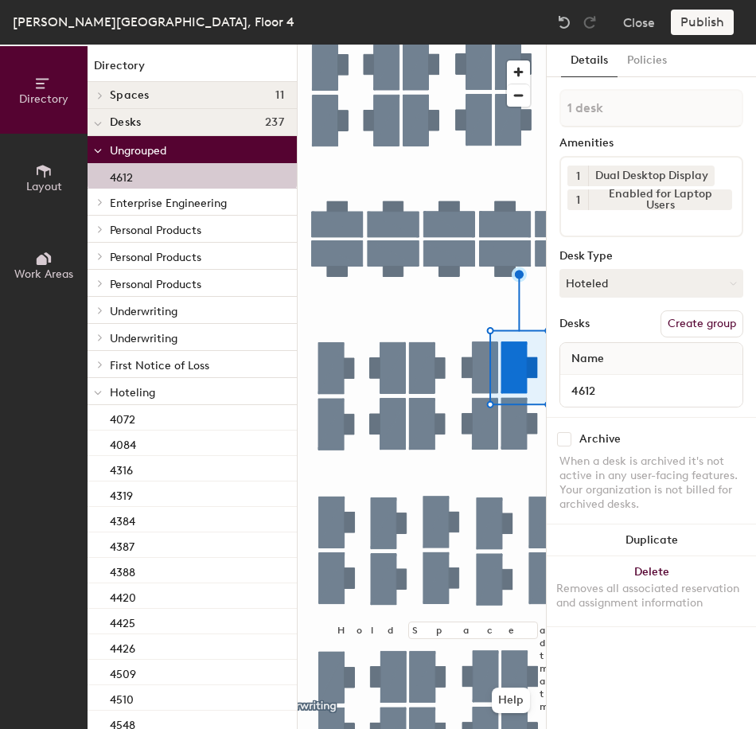
scroll to position [404, 0]
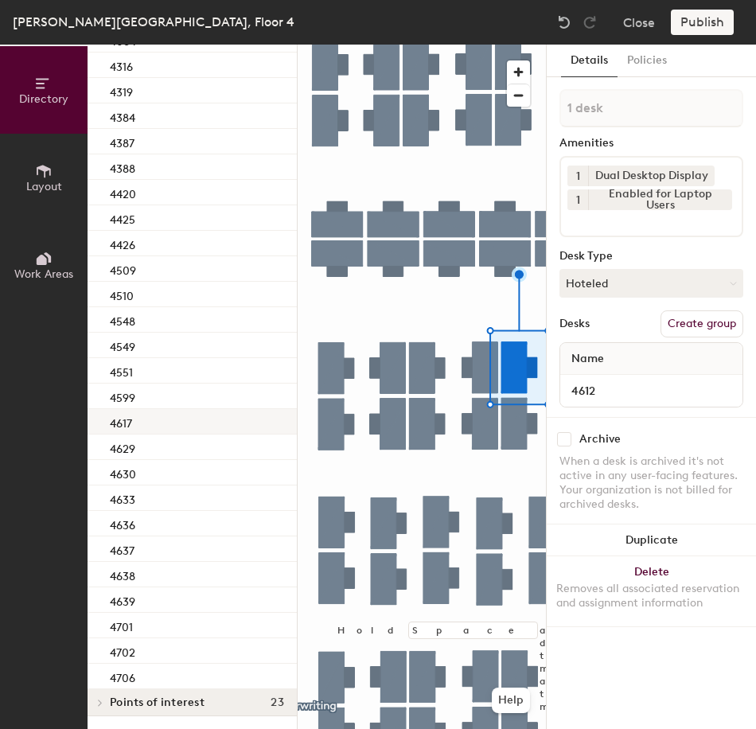
click at [223, 425] on div "4617" at bounding box center [192, 421] width 209 height 25
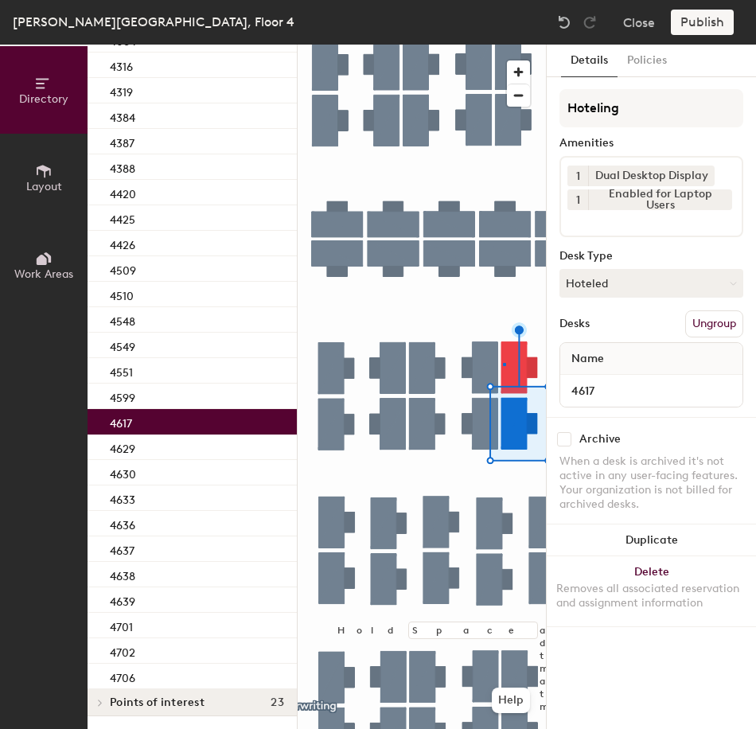
click at [505, 45] on div at bounding box center [422, 45] width 248 height 0
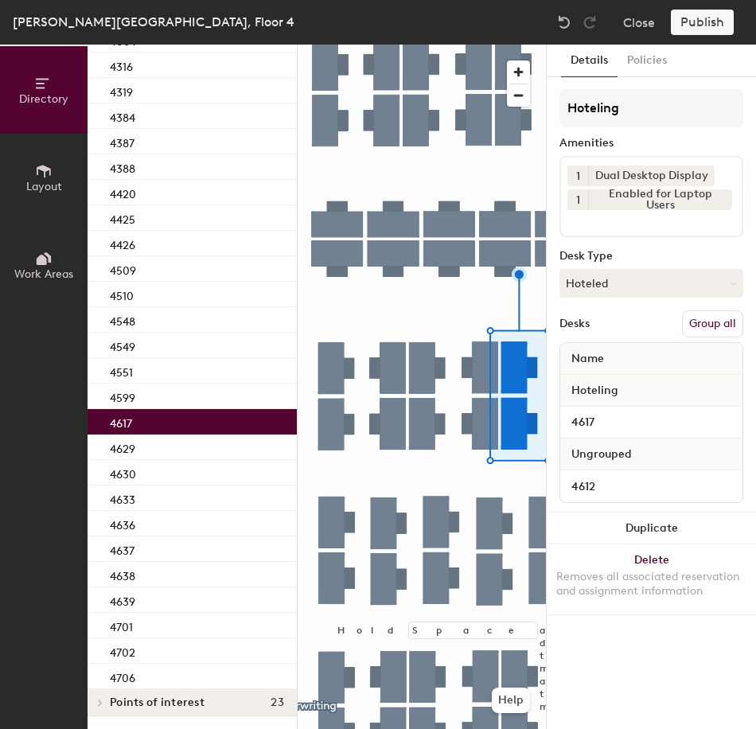
drag, startPoint x: 708, startPoint y: 320, endPoint x: 686, endPoint y: 220, distance: 102.6
click at [708, 319] on button "Group all" at bounding box center [712, 323] width 61 height 27
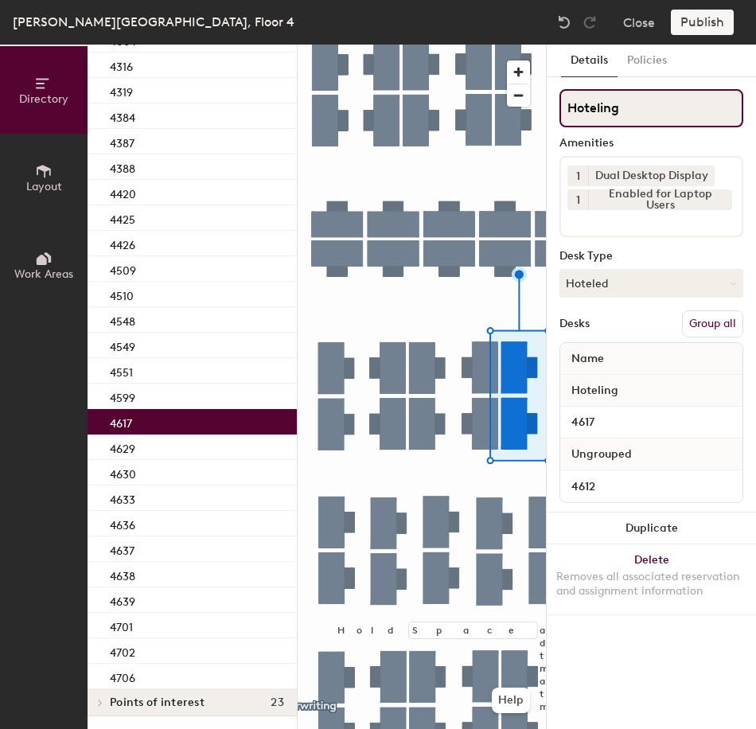
scroll to position [351, 0]
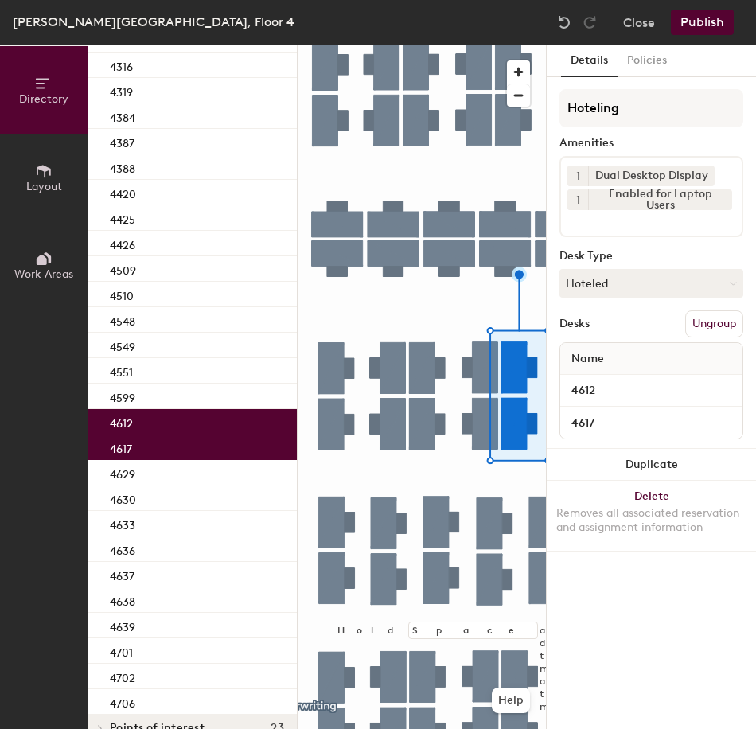
click at [692, 27] on button "Publish" at bounding box center [702, 22] width 63 height 25
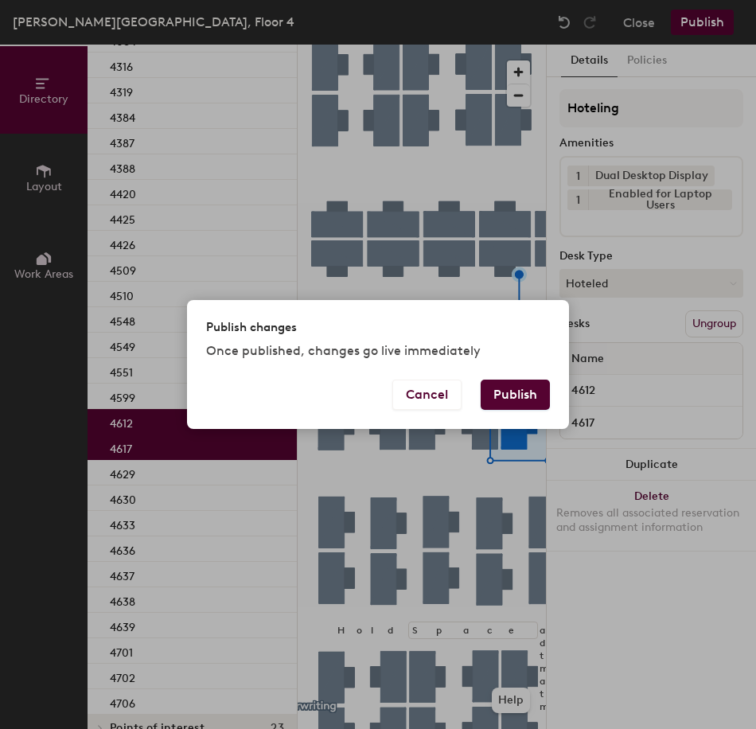
click at [512, 392] on button "Publish" at bounding box center [515, 395] width 69 height 30
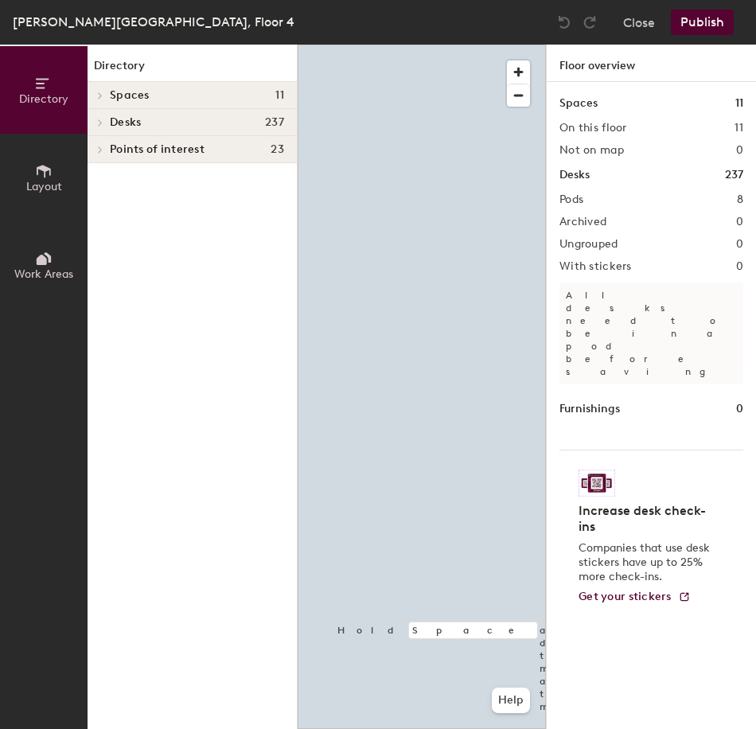
click at [416, 45] on div at bounding box center [422, 45] width 248 height 0
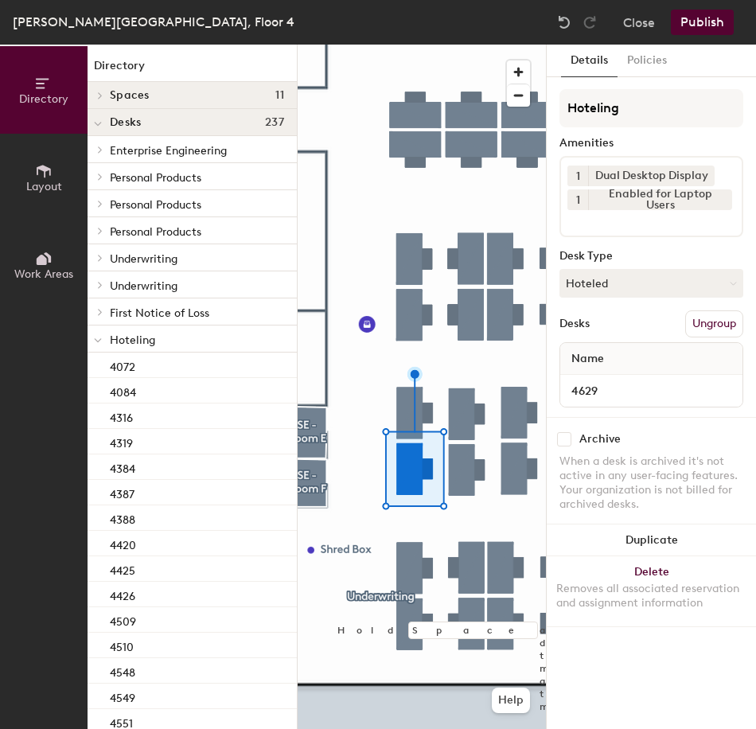
drag, startPoint x: 598, startPoint y: 281, endPoint x: 604, endPoint y: 308, distance: 27.8
click at [599, 285] on button "Hoteled" at bounding box center [652, 283] width 184 height 29
click at [611, 334] on div "Assigned" at bounding box center [639, 333] width 159 height 24
click at [712, 326] on button "Ungroup" at bounding box center [714, 323] width 58 height 27
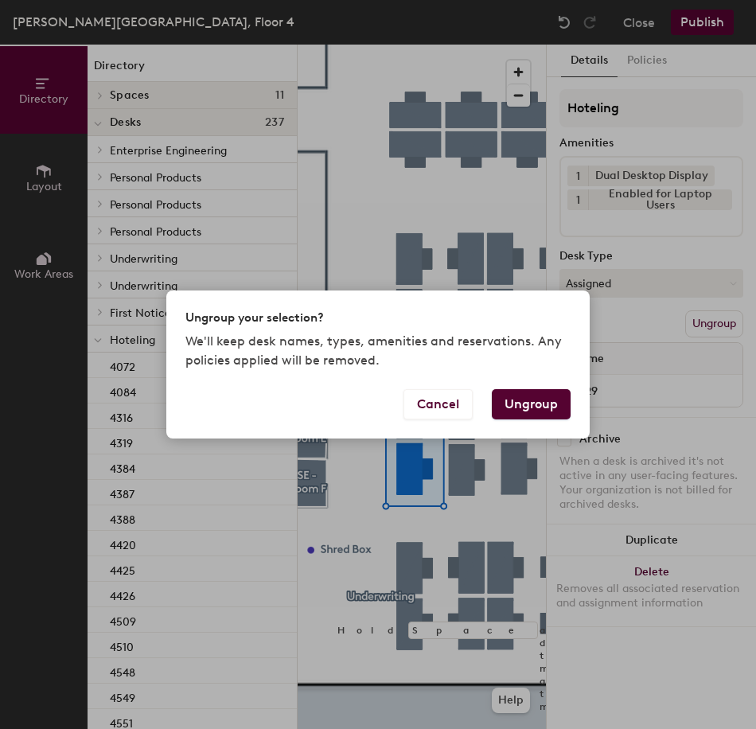
click at [529, 400] on button "Ungroup" at bounding box center [531, 404] width 79 height 30
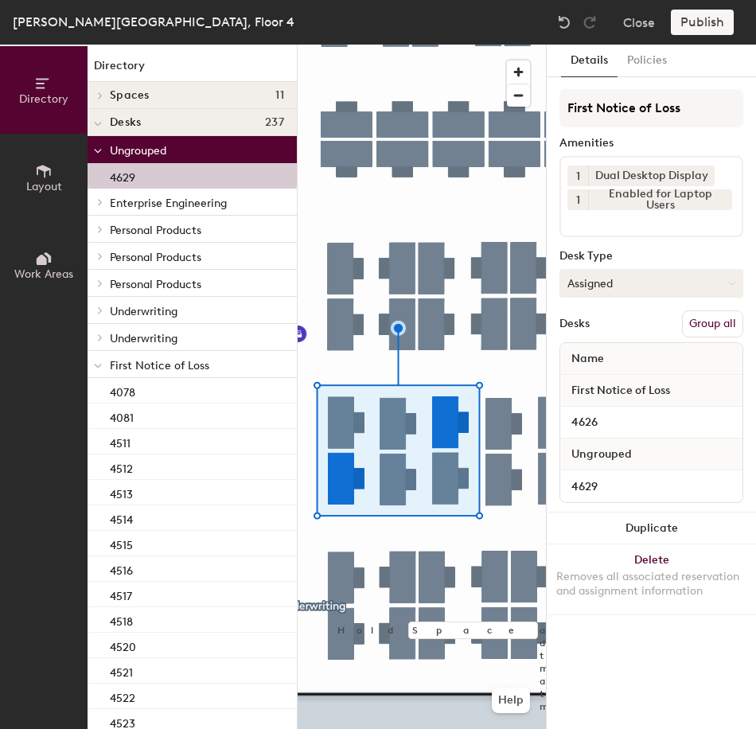
drag, startPoint x: 700, startPoint y: 323, endPoint x: 709, endPoint y: 288, distance: 36.1
click at [701, 321] on button "Group all" at bounding box center [712, 323] width 61 height 27
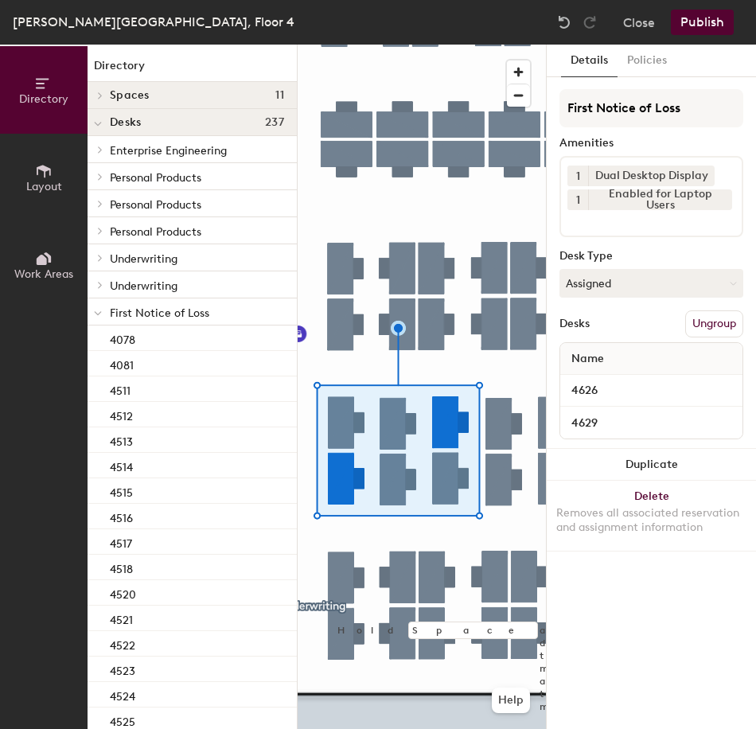
click at [712, 37] on div "Thomas B. Hagen Building, Floor 4 Close Publish" at bounding box center [378, 22] width 756 height 45
click at [705, 35] on div "Thomas B. Hagen Building, Floor 4 Close Publish" at bounding box center [378, 22] width 756 height 45
drag, startPoint x: 705, startPoint y: 35, endPoint x: 696, endPoint y: 29, distance: 11.5
click at [696, 29] on button "Publish" at bounding box center [702, 22] width 63 height 25
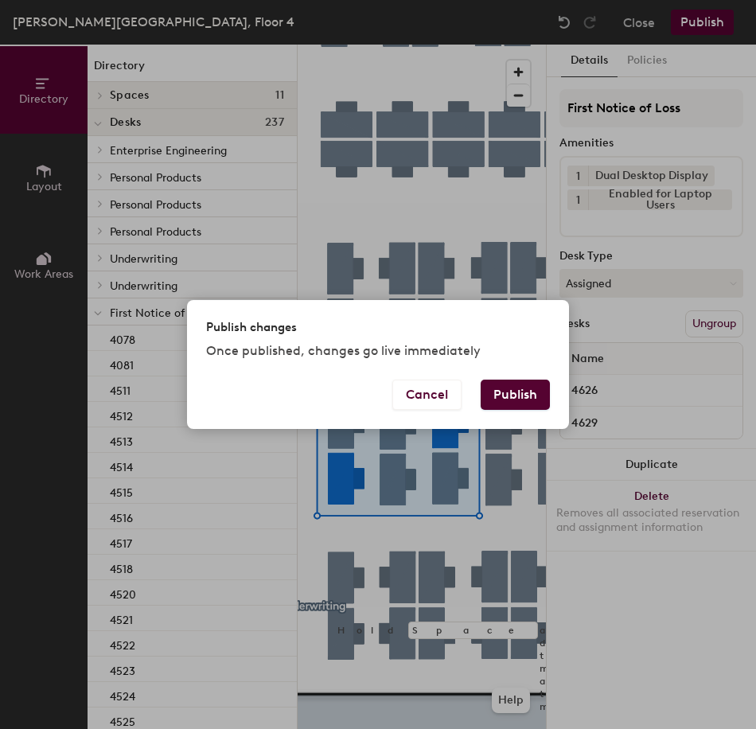
click at [513, 391] on button "Publish" at bounding box center [515, 395] width 69 height 30
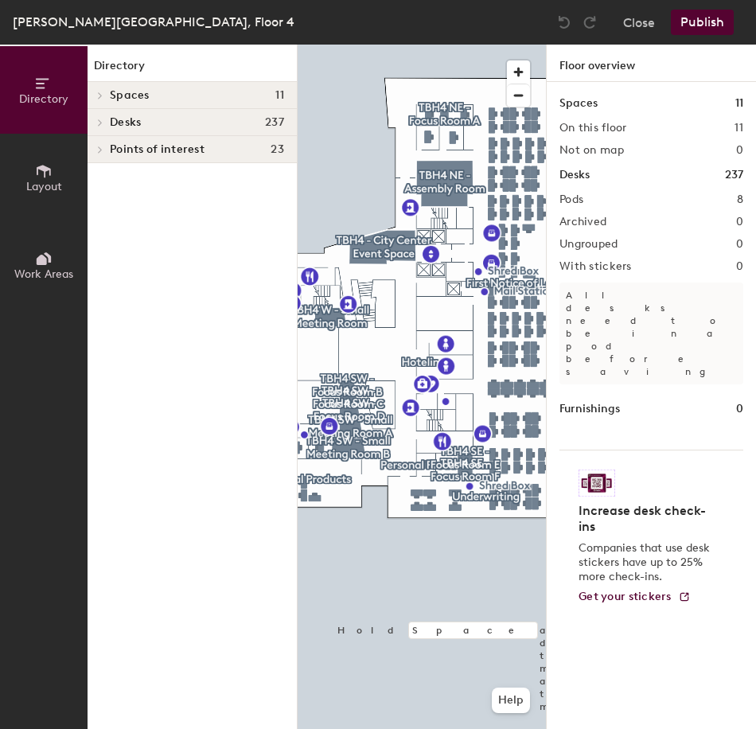
click at [471, 45] on div at bounding box center [422, 45] width 248 height 0
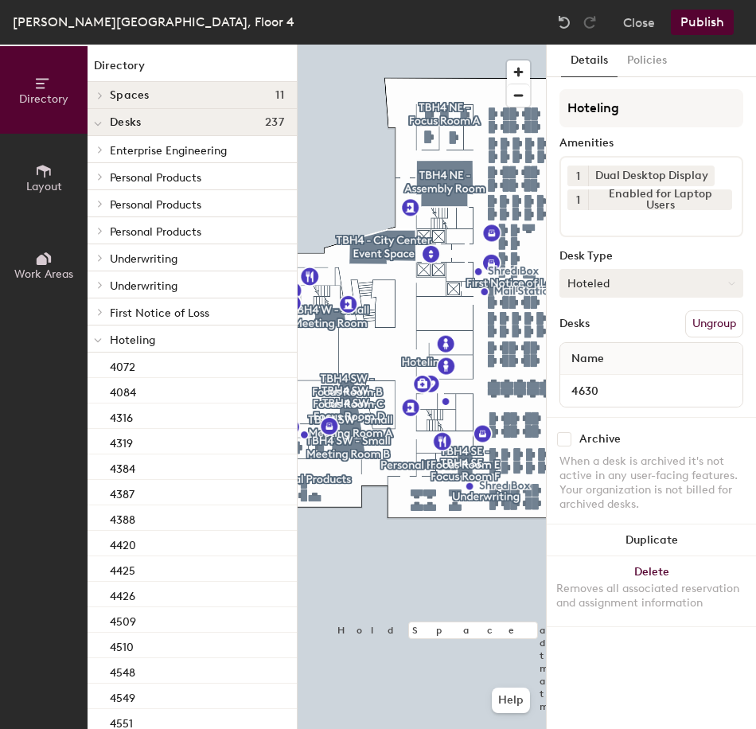
click at [629, 291] on button "Hoteled" at bounding box center [652, 283] width 184 height 29
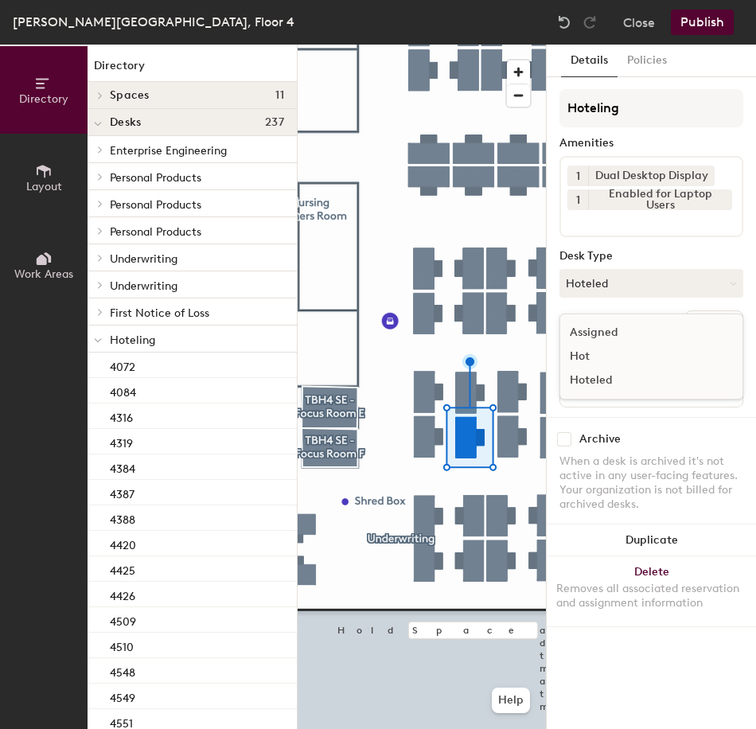
click at [630, 332] on div "Assigned" at bounding box center [639, 333] width 159 height 24
click at [703, 330] on button "Ungroup" at bounding box center [714, 323] width 58 height 27
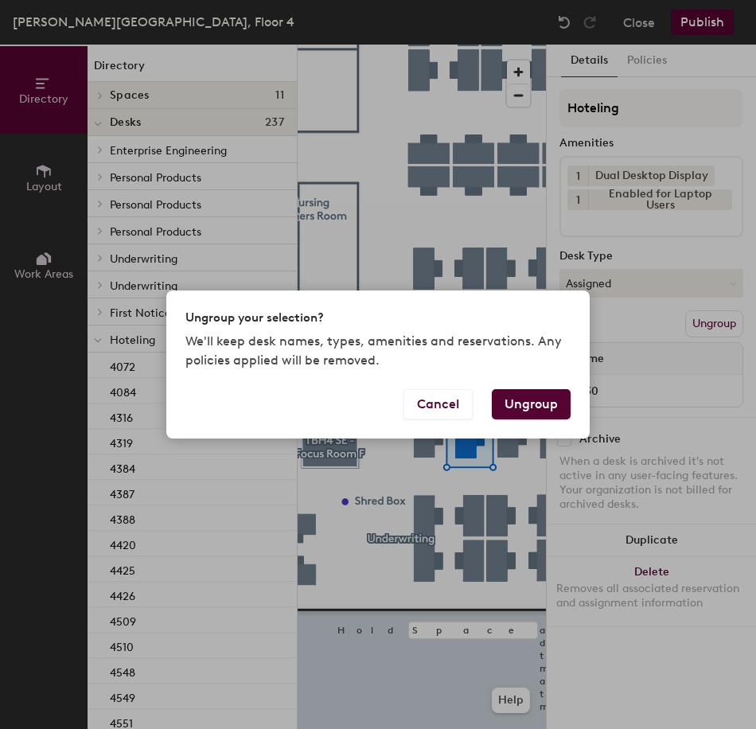
click at [548, 407] on button "Ungroup" at bounding box center [531, 404] width 79 height 30
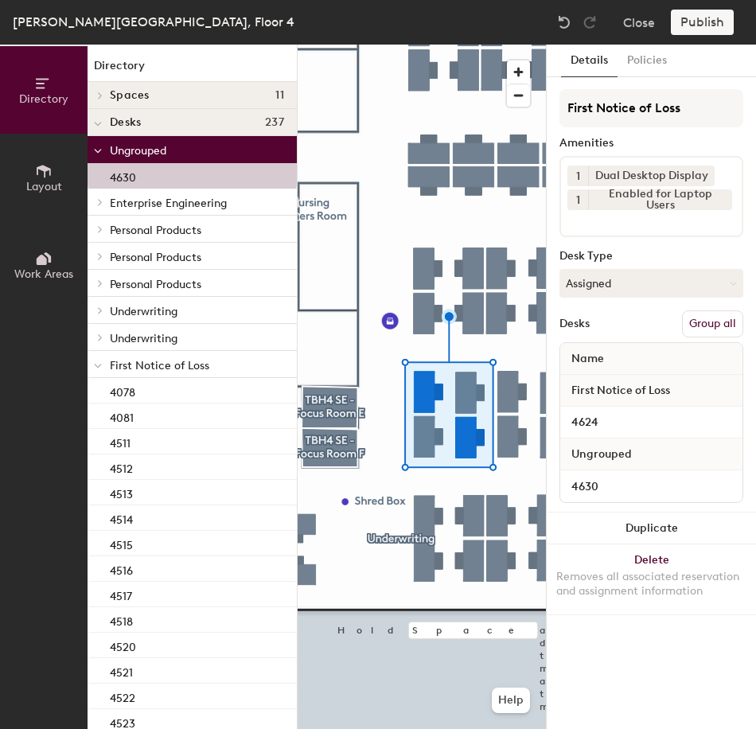
click at [701, 323] on button "Group all" at bounding box center [712, 323] width 61 height 27
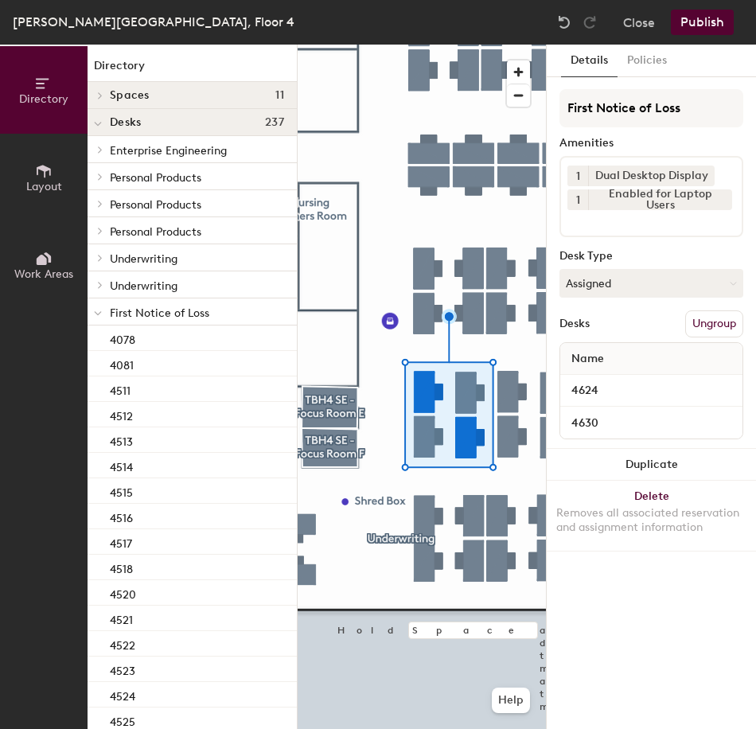
click at [717, 29] on button "Publish" at bounding box center [702, 22] width 63 height 25
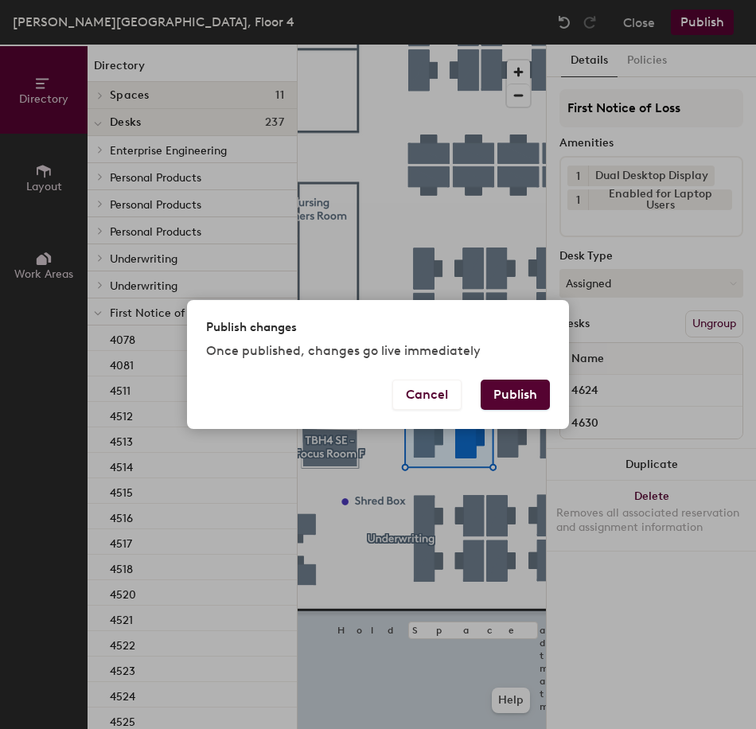
click at [530, 396] on button "Publish" at bounding box center [515, 395] width 69 height 30
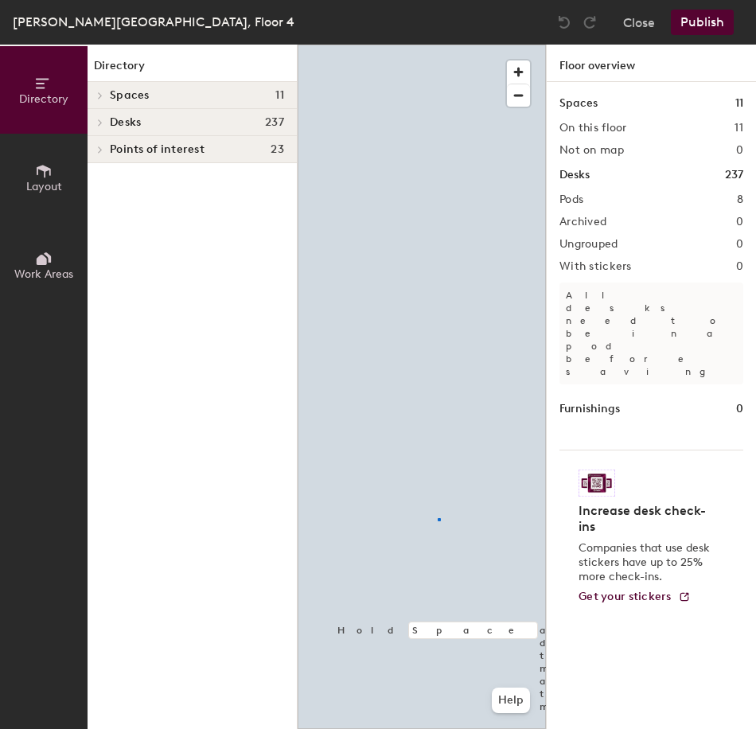
click at [439, 45] on div at bounding box center [422, 45] width 248 height 0
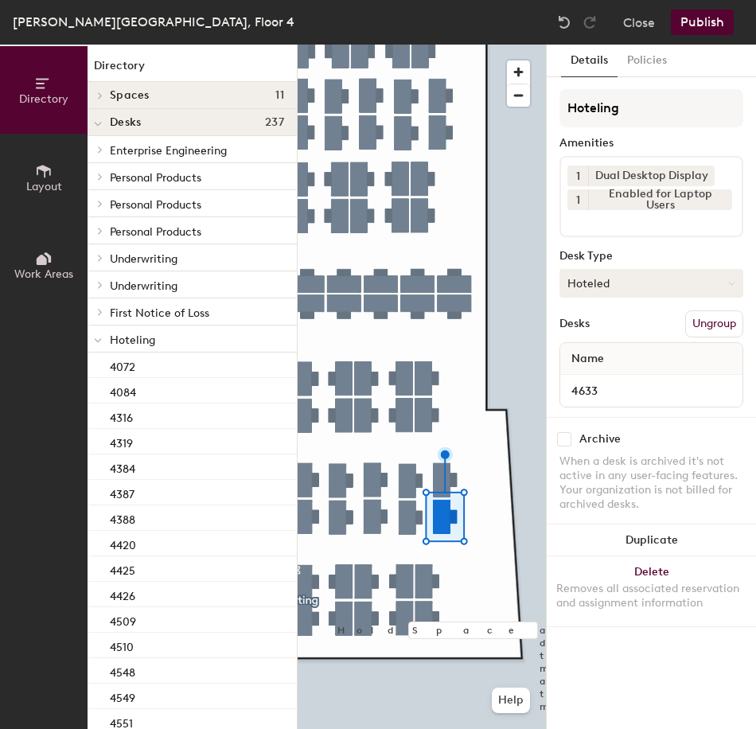
click at [633, 290] on button "Hoteled" at bounding box center [652, 283] width 184 height 29
drag, startPoint x: 630, startPoint y: 313, endPoint x: 638, endPoint y: 333, distance: 21.4
click at [622, 333] on div "Assigned" at bounding box center [639, 333] width 159 height 24
click at [715, 325] on button "Ungroup" at bounding box center [714, 323] width 58 height 27
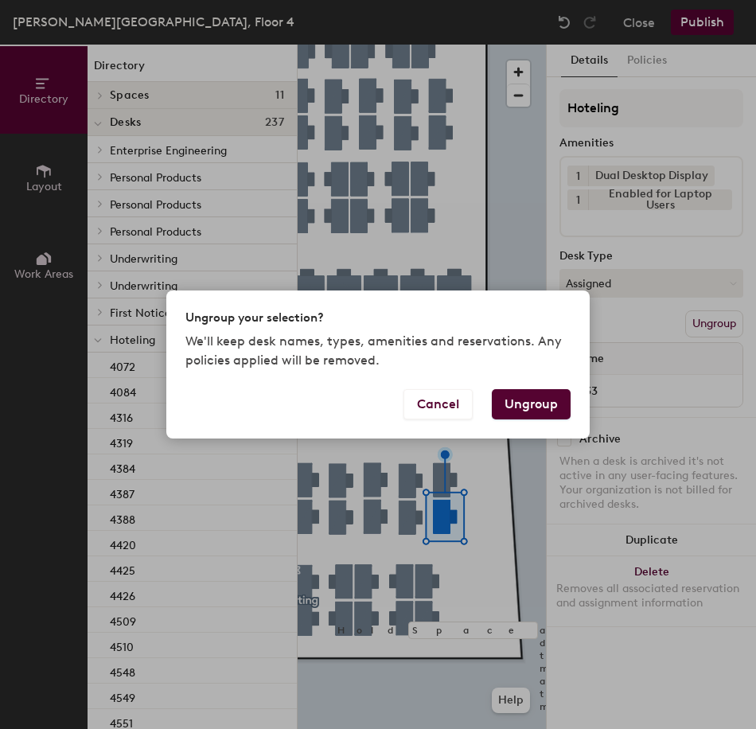
click at [553, 408] on button "Ungroup" at bounding box center [531, 404] width 79 height 30
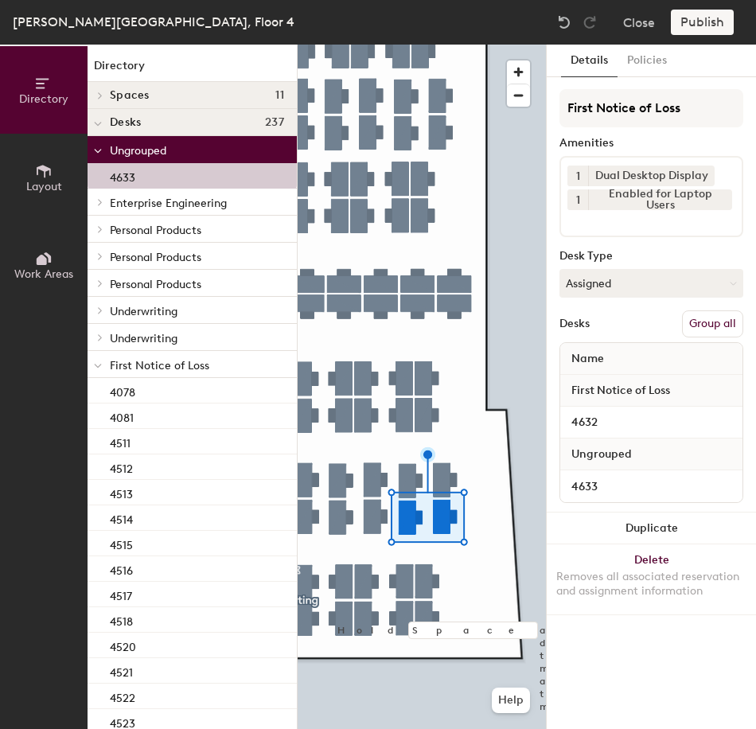
click at [717, 321] on button "Group all" at bounding box center [712, 323] width 61 height 27
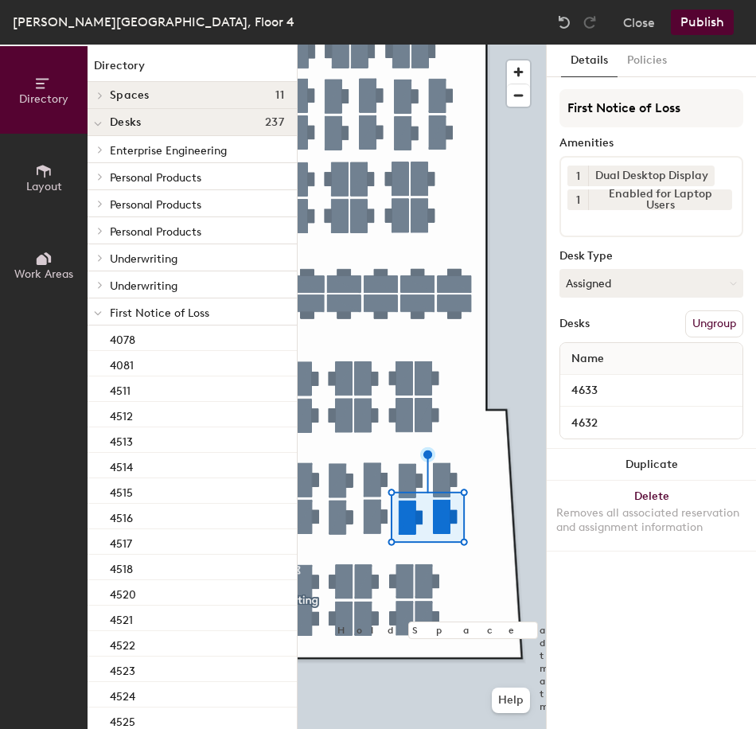
click at [720, 35] on div "Thomas B. Hagen Building, Floor 4 Close Publish" at bounding box center [378, 22] width 756 height 45
click at [705, 33] on button "Publish" at bounding box center [702, 22] width 63 height 25
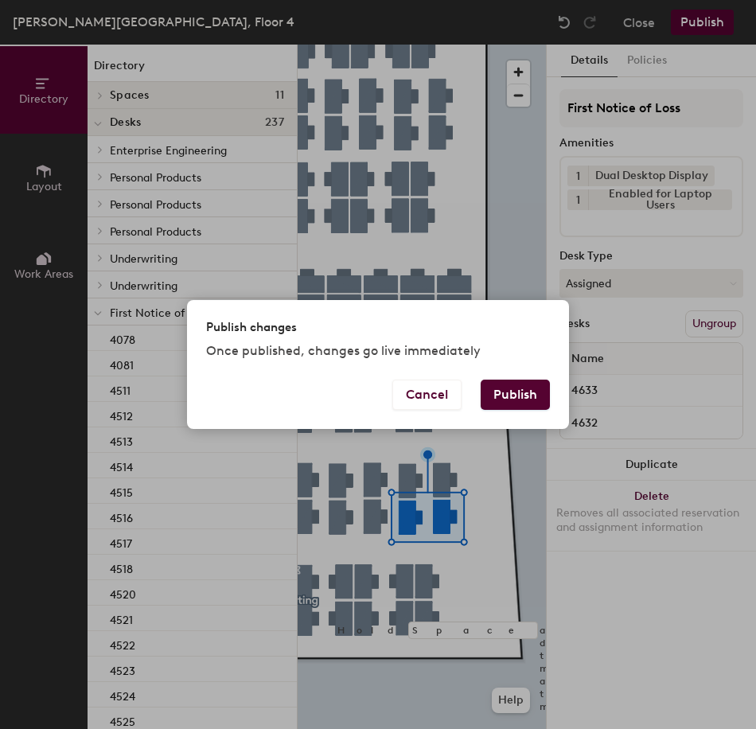
click at [521, 421] on div "Cancel Publish" at bounding box center [378, 404] width 382 height 49
click at [522, 406] on button "Publish" at bounding box center [515, 395] width 69 height 30
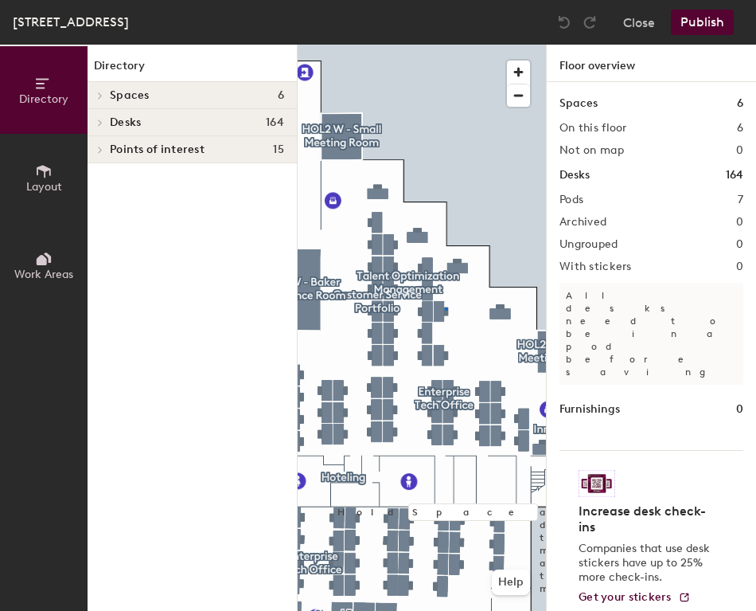
click at [442, 45] on div at bounding box center [422, 45] width 248 height 0
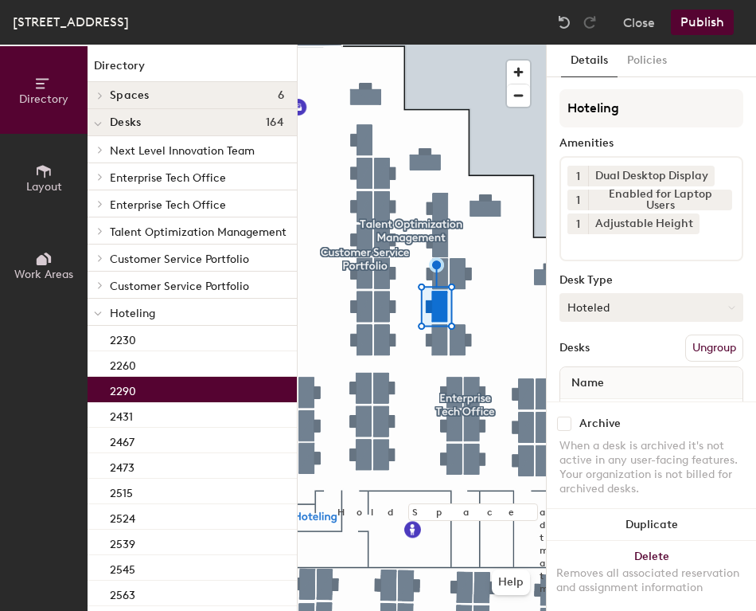
click at [628, 311] on button "Hoteled" at bounding box center [652, 307] width 184 height 29
click at [631, 359] on div "Assigned" at bounding box center [639, 357] width 159 height 24
click at [696, 353] on button "Ungroup" at bounding box center [714, 347] width 58 height 27
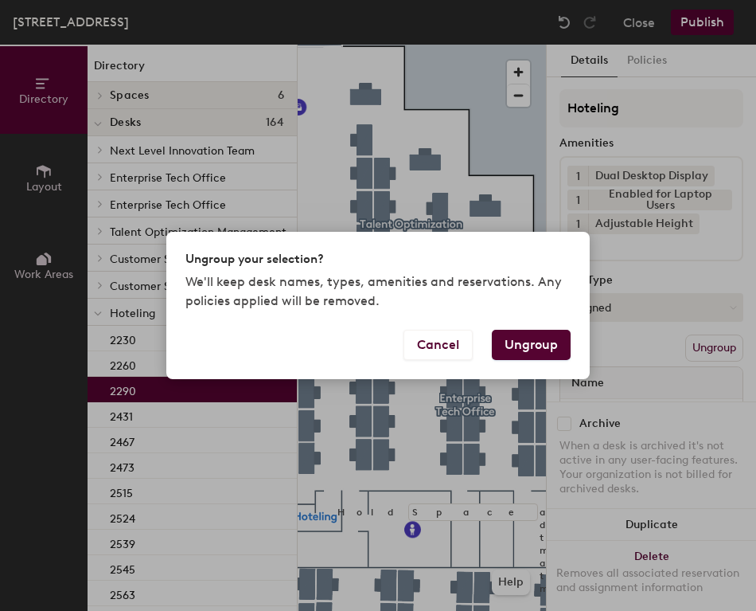
click at [542, 343] on button "Ungroup" at bounding box center [531, 345] width 79 height 30
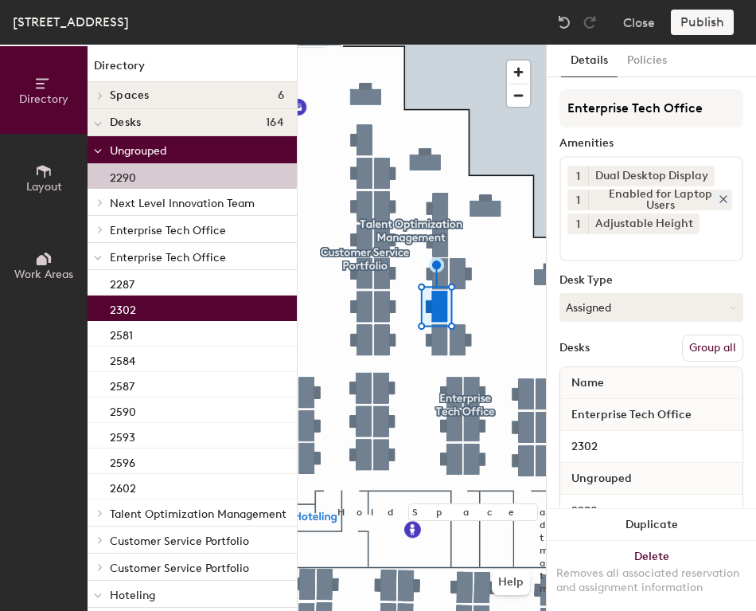
drag, startPoint x: 689, startPoint y: 348, endPoint x: 681, endPoint y: 194, distance: 153.8
click at [691, 347] on button "Group all" at bounding box center [712, 347] width 61 height 27
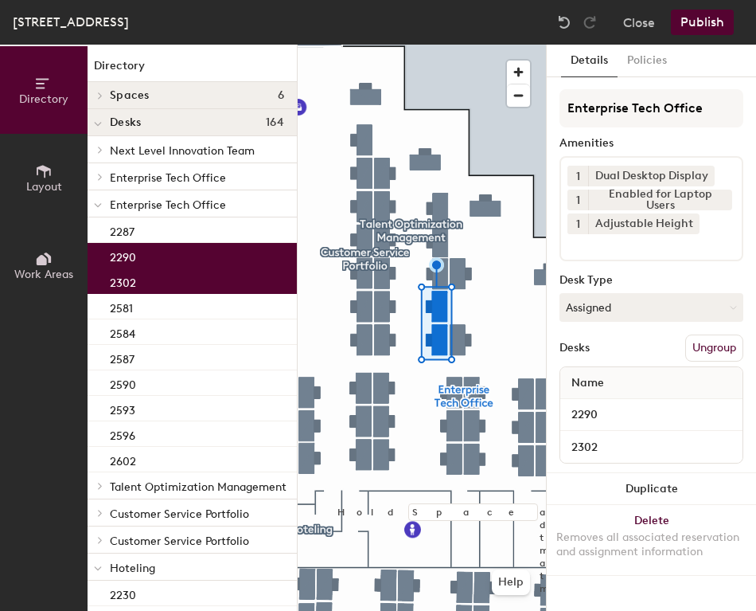
click at [696, 16] on button "Publish" at bounding box center [702, 22] width 63 height 25
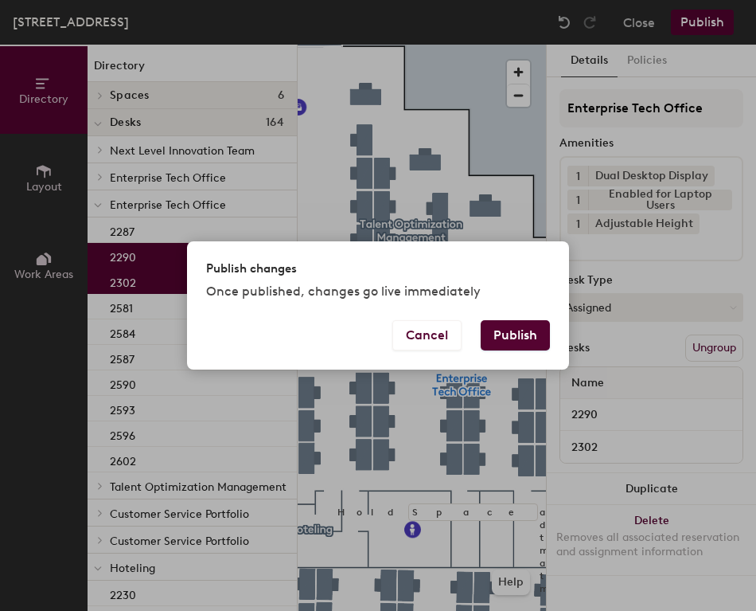
click at [513, 338] on button "Publish" at bounding box center [515, 335] width 69 height 30
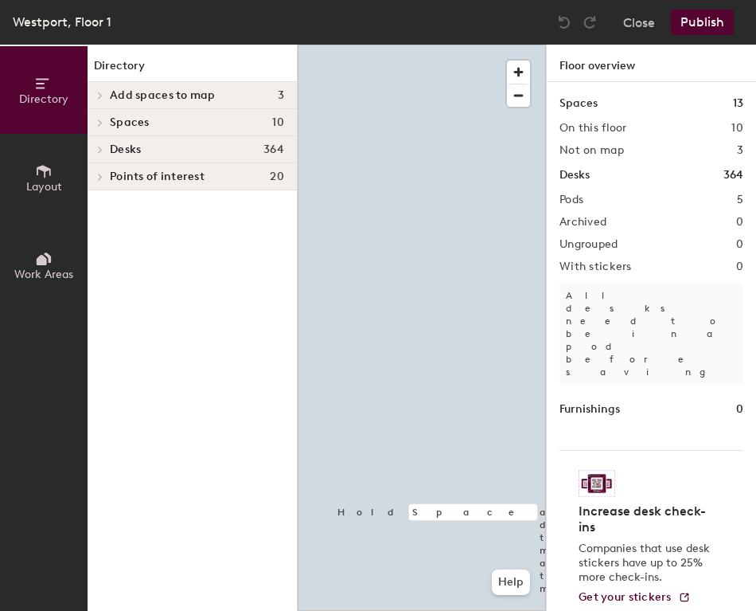
click at [396, 45] on div at bounding box center [422, 45] width 248 height 0
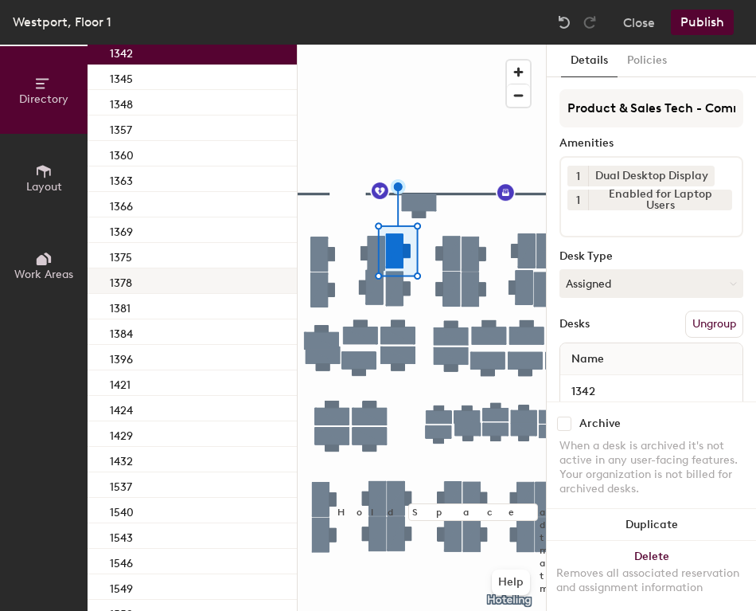
scroll to position [478, 0]
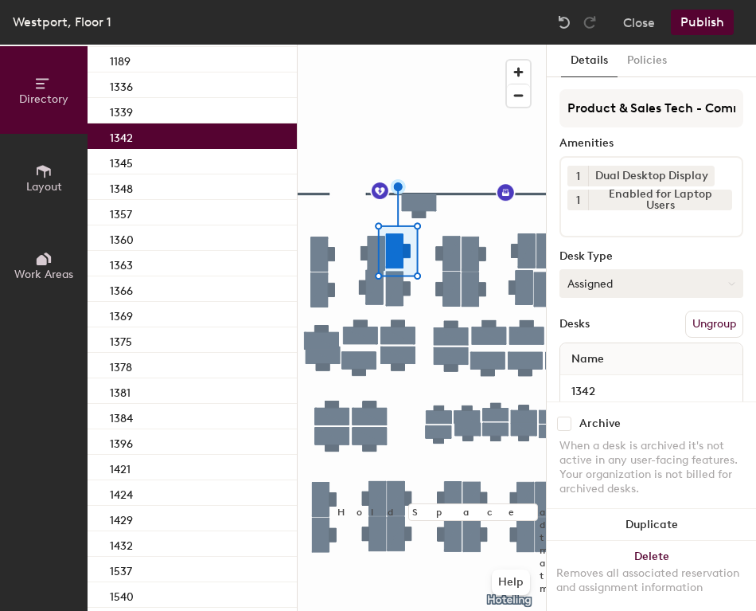
click at [640, 275] on button "Assigned" at bounding box center [652, 283] width 184 height 29
click at [606, 379] on div "Hoteled" at bounding box center [639, 381] width 159 height 24
click at [685, 329] on button "Ungroup" at bounding box center [714, 323] width 58 height 27
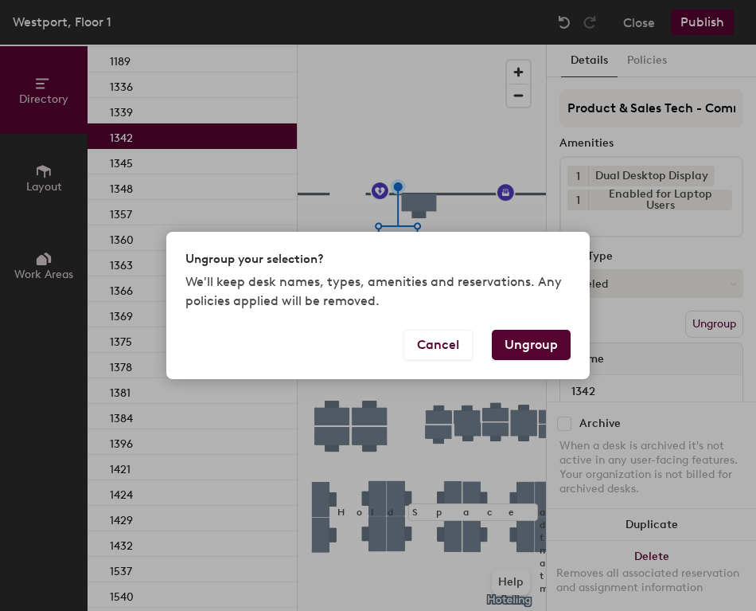
click at [525, 344] on button "Ungroup" at bounding box center [531, 345] width 79 height 30
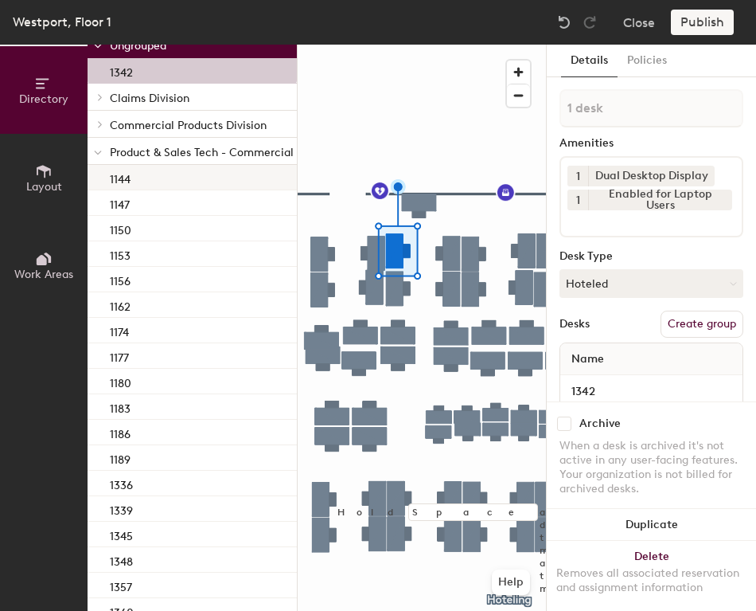
scroll to position [53, 0]
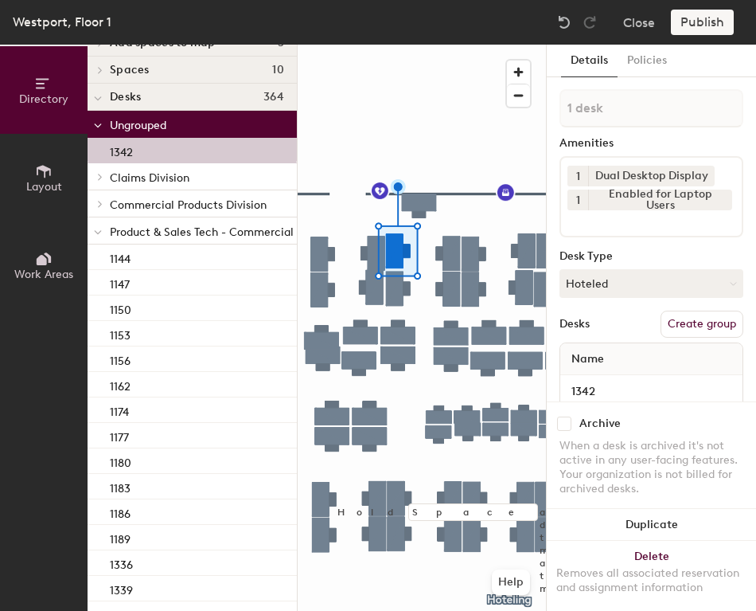
click at [95, 232] on icon at bounding box center [98, 232] width 8 height 6
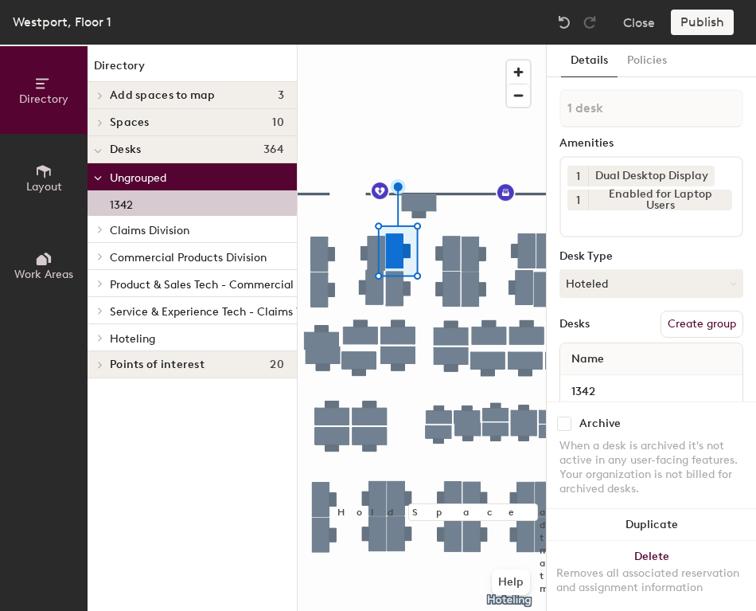
click at [103, 340] on icon at bounding box center [100, 338] width 6 height 8
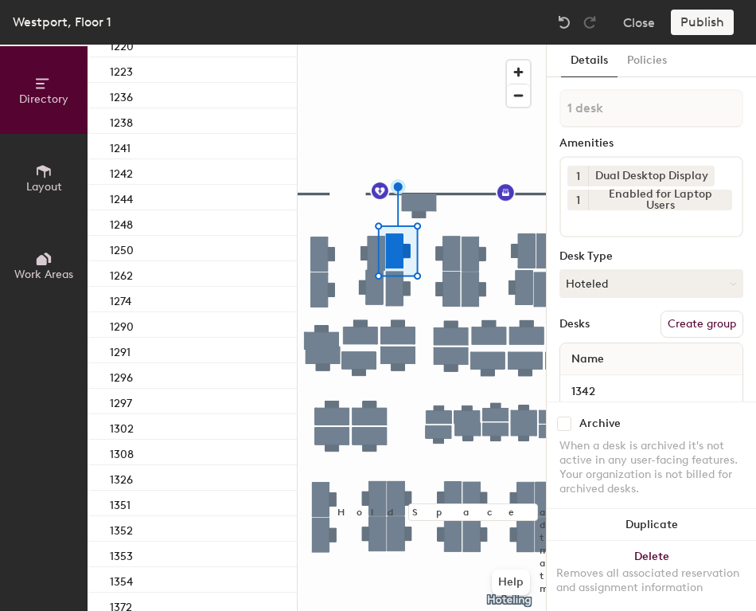
scroll to position [1035, 0]
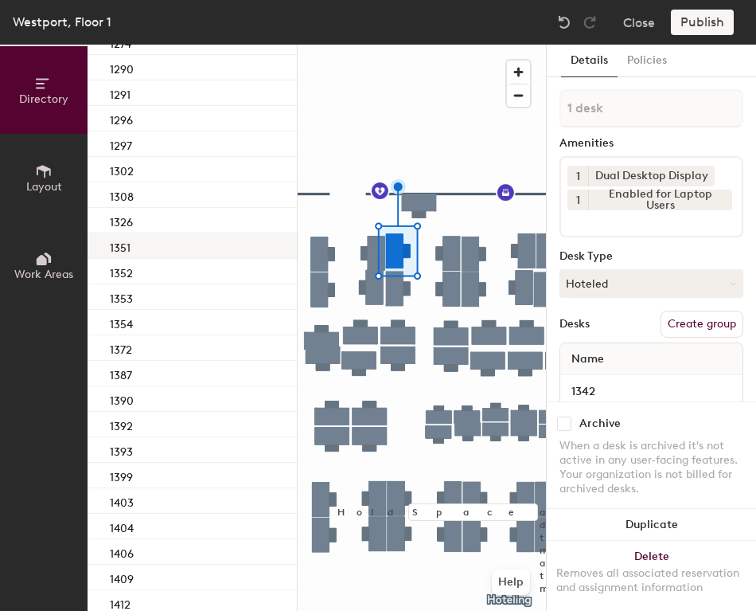
click at [160, 256] on div "1351" at bounding box center [192, 245] width 209 height 25
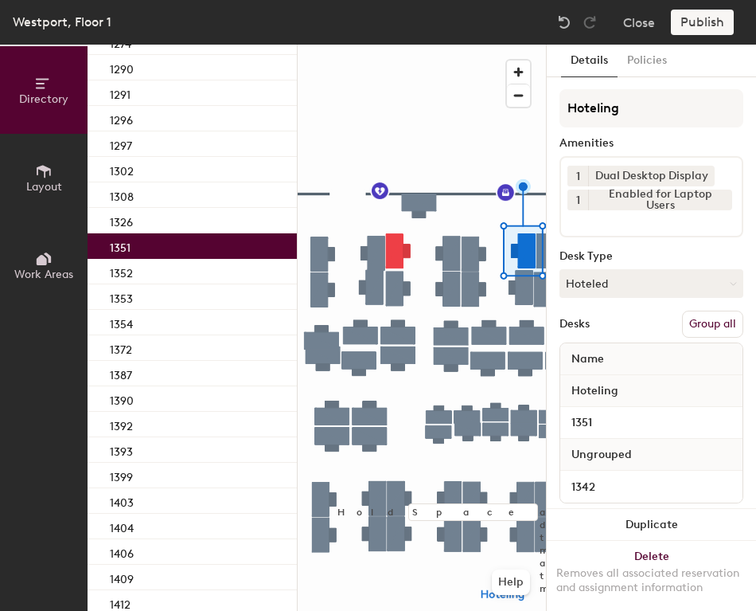
click at [697, 322] on button "Group all" at bounding box center [712, 323] width 61 height 27
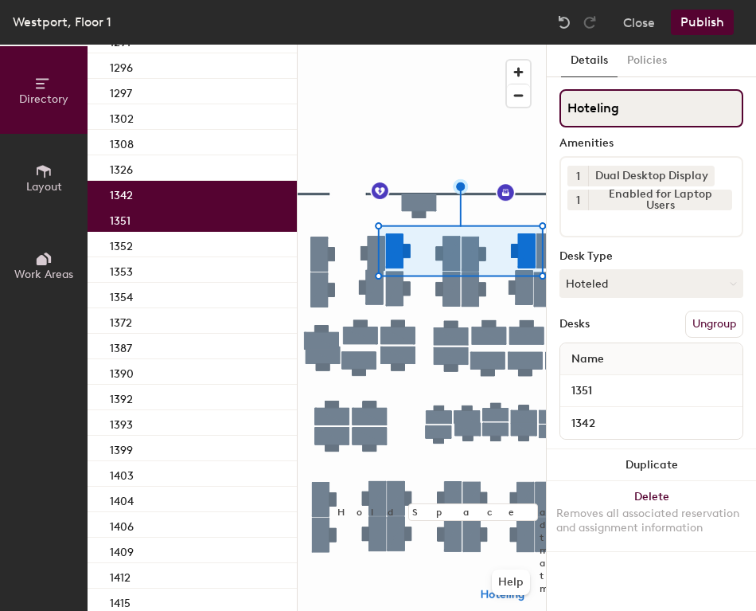
scroll to position [982, 0]
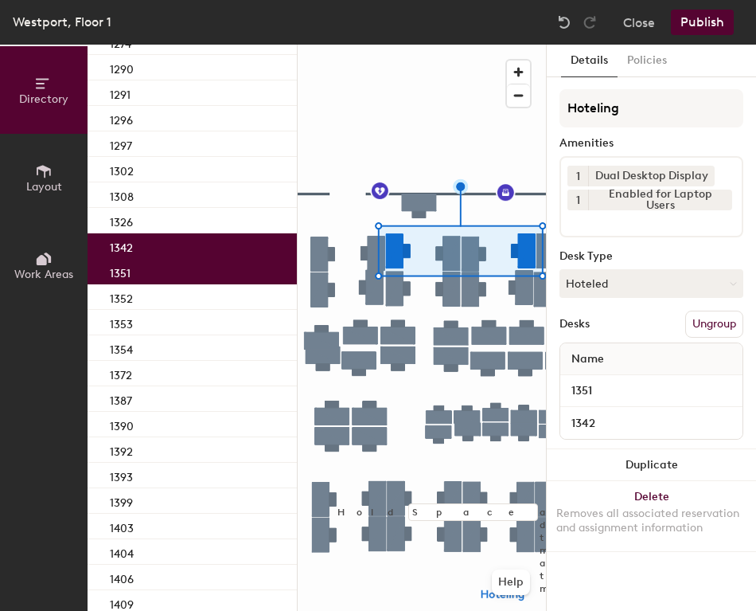
click at [704, 24] on button "Publish" at bounding box center [702, 22] width 63 height 25
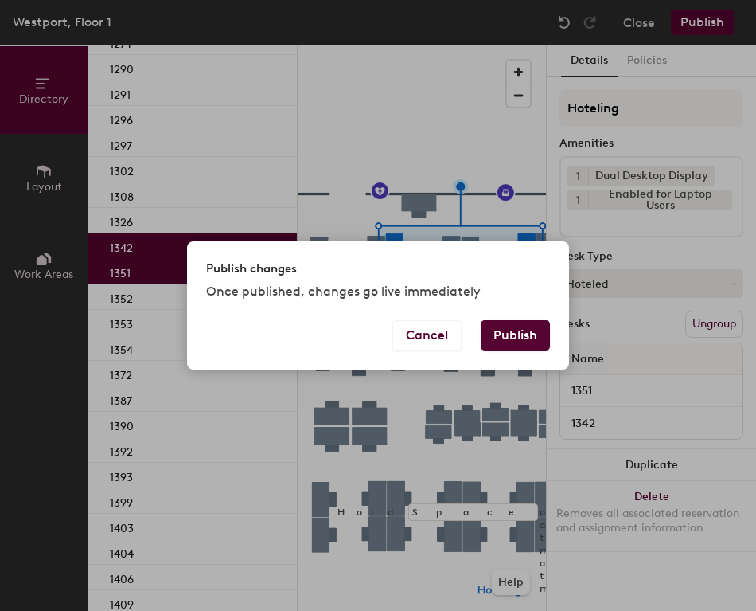
click at [529, 333] on button "Publish" at bounding box center [515, 335] width 69 height 30
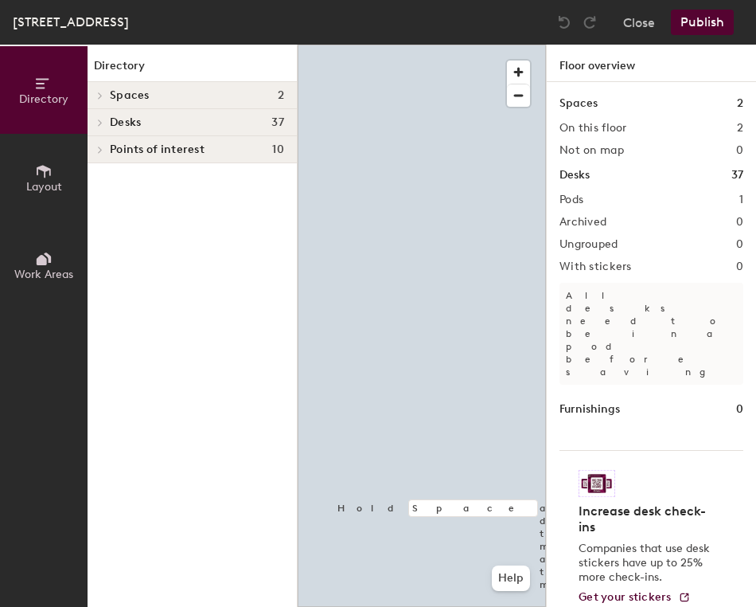
click at [365, 45] on div at bounding box center [422, 45] width 248 height 0
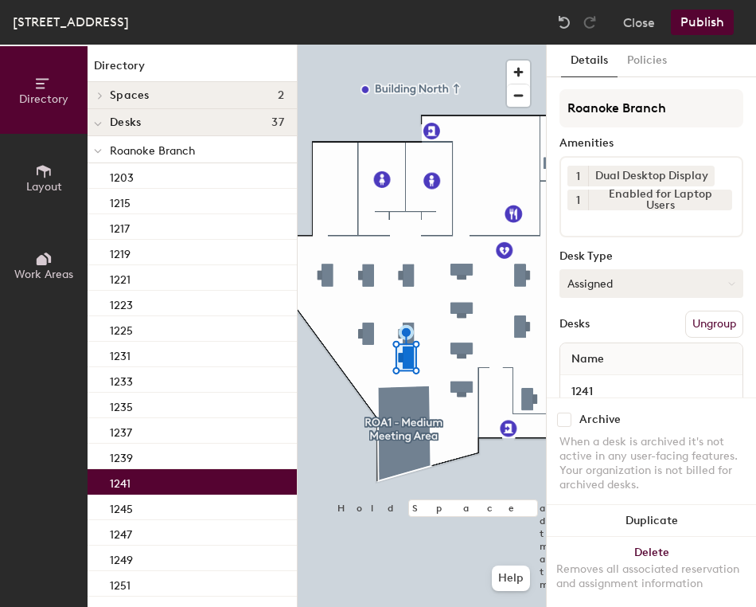
click at [619, 283] on button "Assigned" at bounding box center [652, 283] width 184 height 29
click at [613, 377] on div "Hoteled" at bounding box center [639, 381] width 159 height 24
click at [704, 21] on button "Publish" at bounding box center [702, 22] width 63 height 25
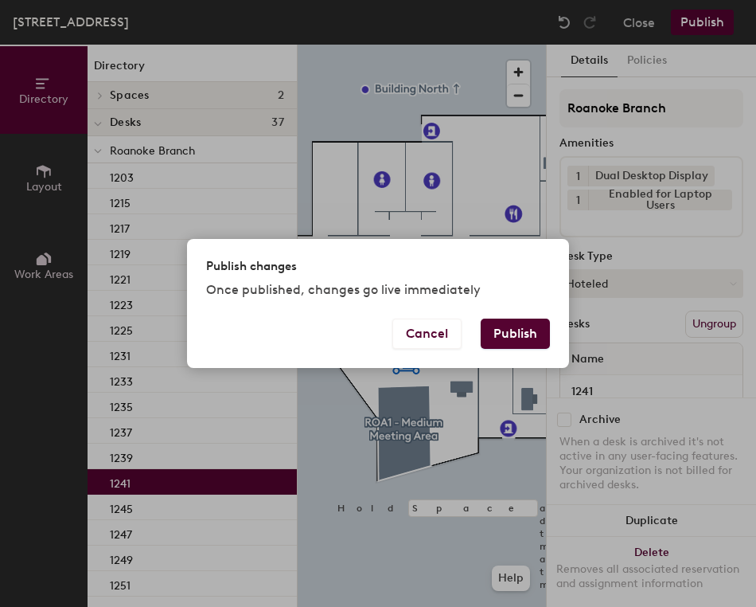
click at [517, 337] on button "Publish" at bounding box center [515, 333] width 69 height 30
